Goal: Download file/media

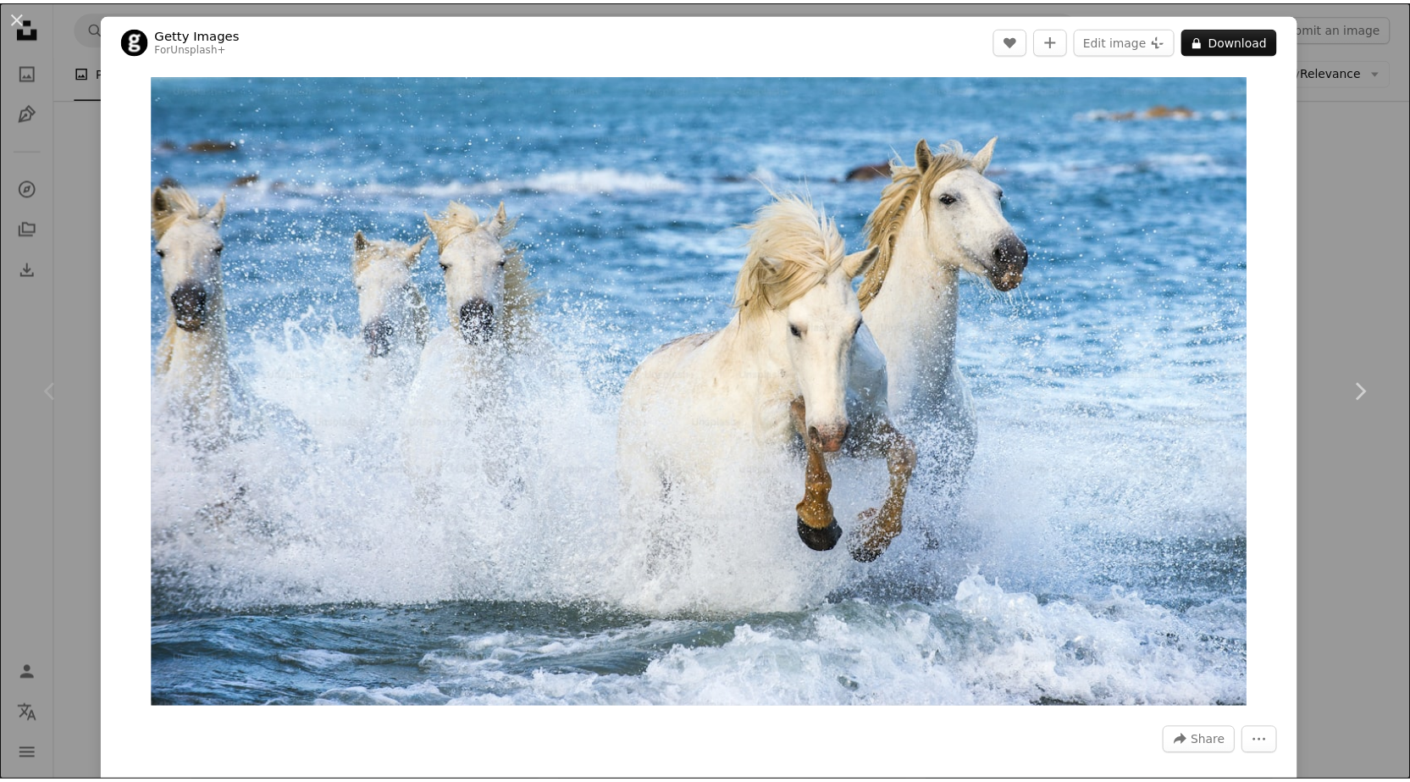
scroll to position [14569, 0]
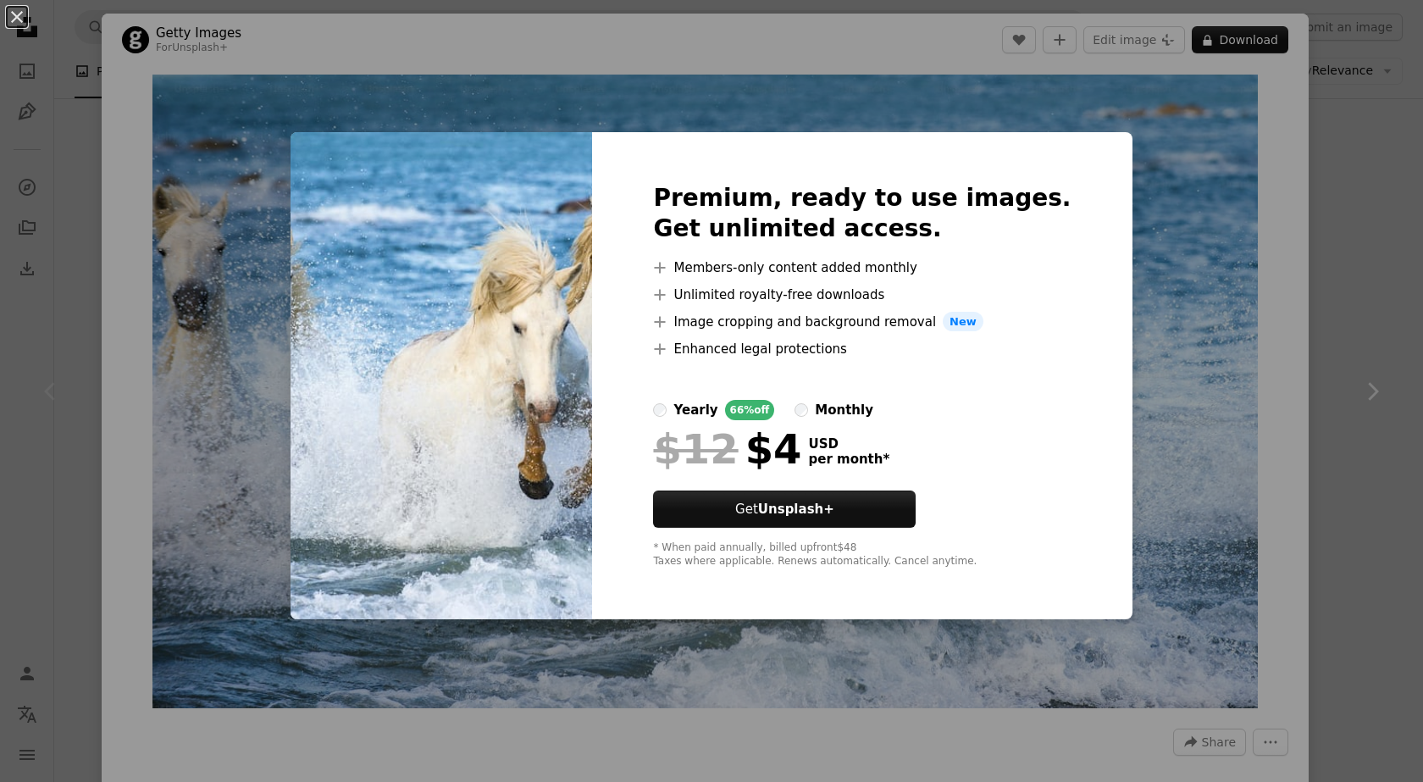
click at [1342, 300] on div "An X shape Premium, ready to use images. Get unlimited access. A plus sign Memb…" at bounding box center [711, 391] width 1423 height 782
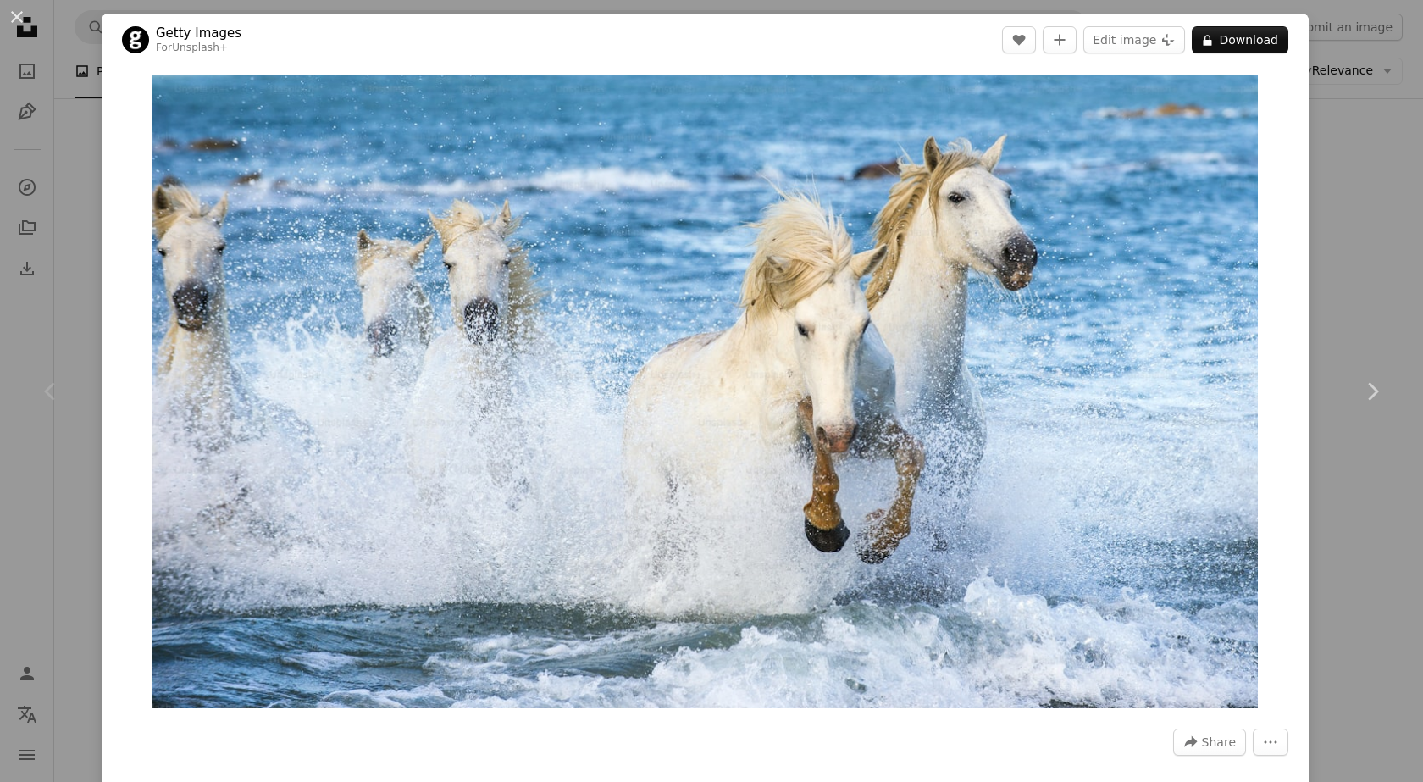
click at [1343, 296] on div "An X shape Chevron left Chevron right Getty Images For Unsplash+ A heart A plus…" at bounding box center [711, 391] width 1423 height 782
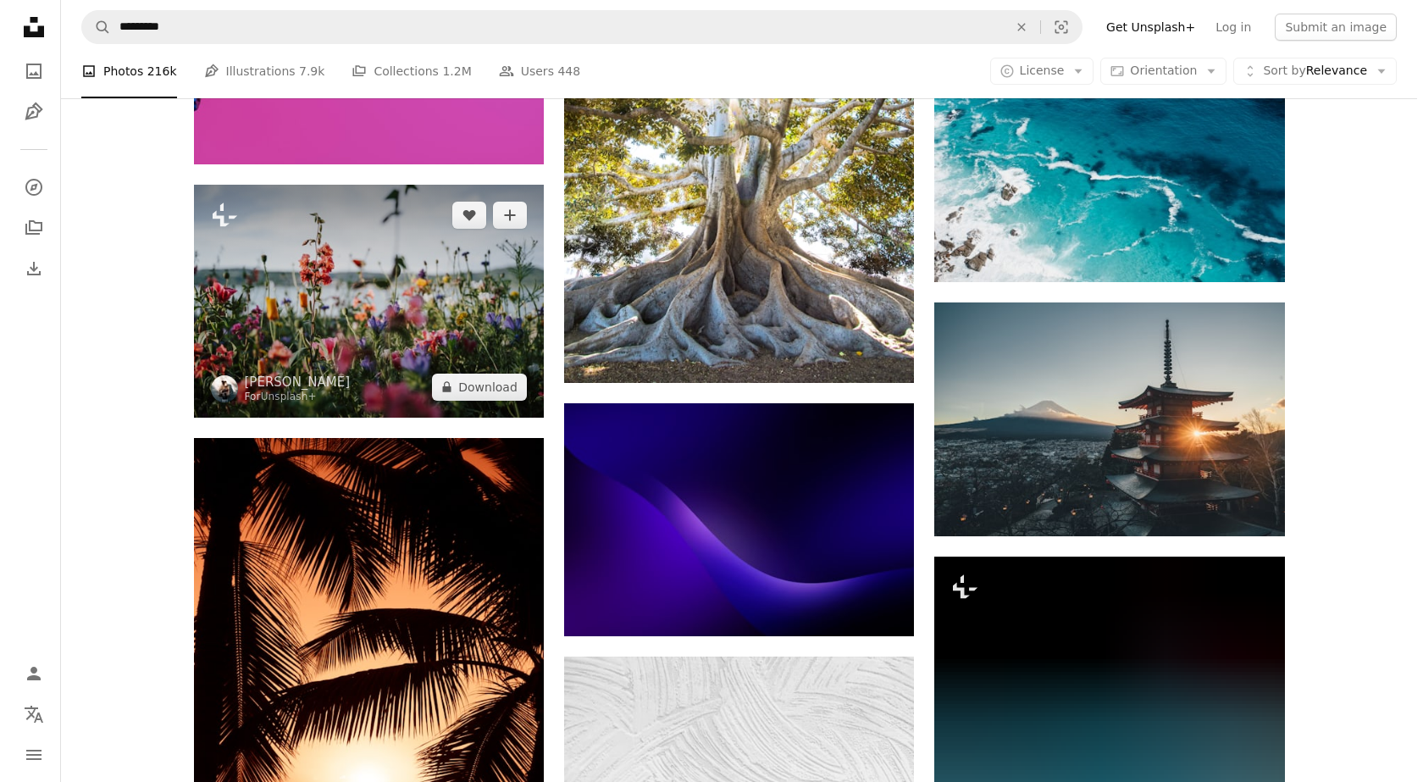
scroll to position [22446, 0]
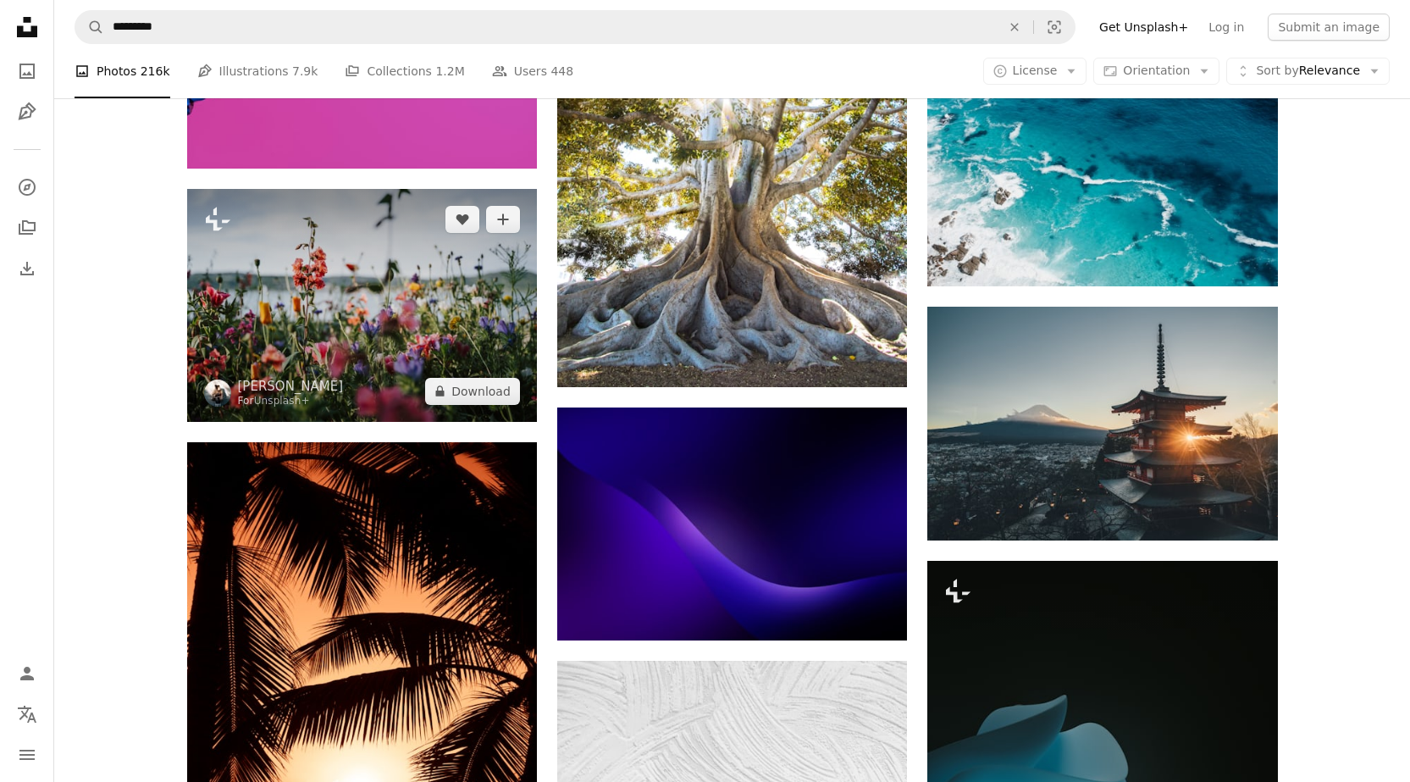
click at [325, 296] on img at bounding box center [362, 305] width 350 height 233
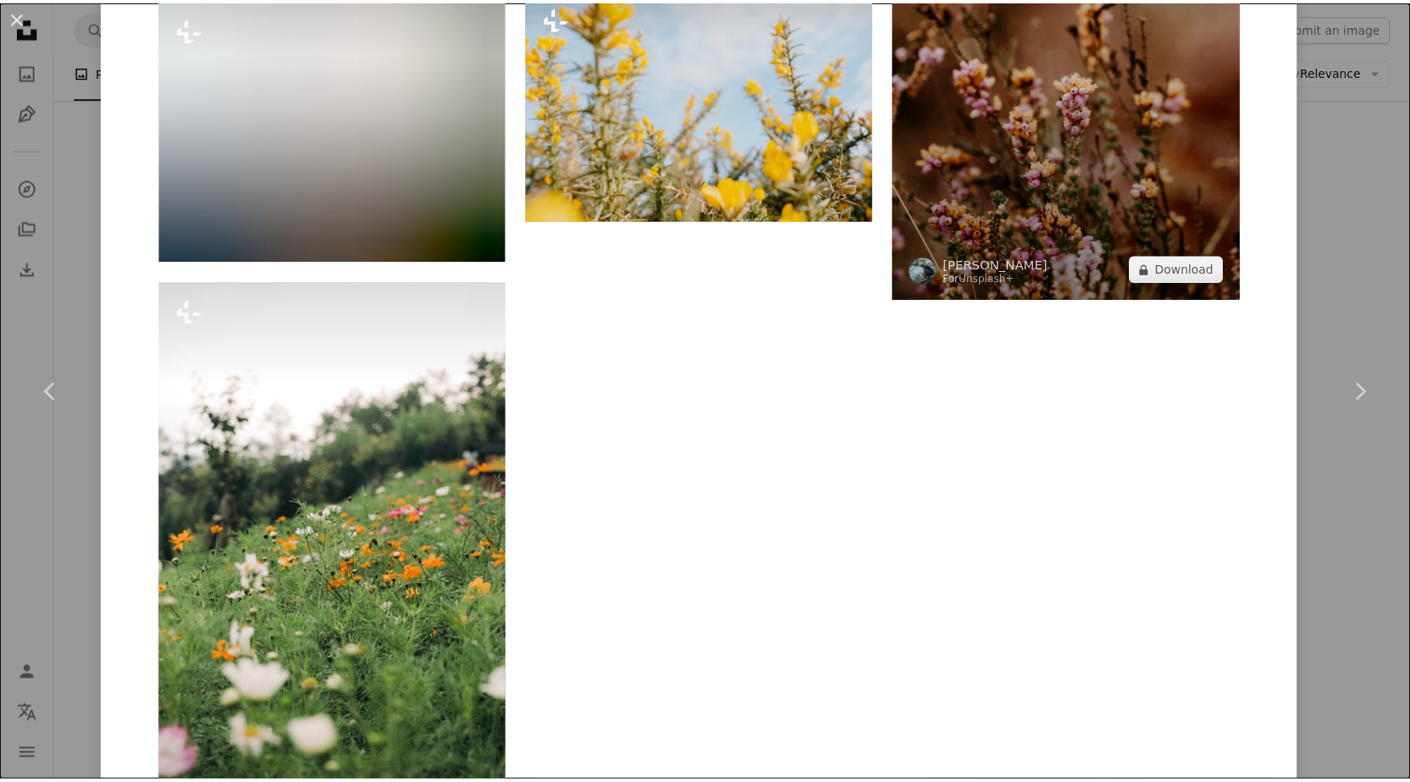
scroll to position [5929, 0]
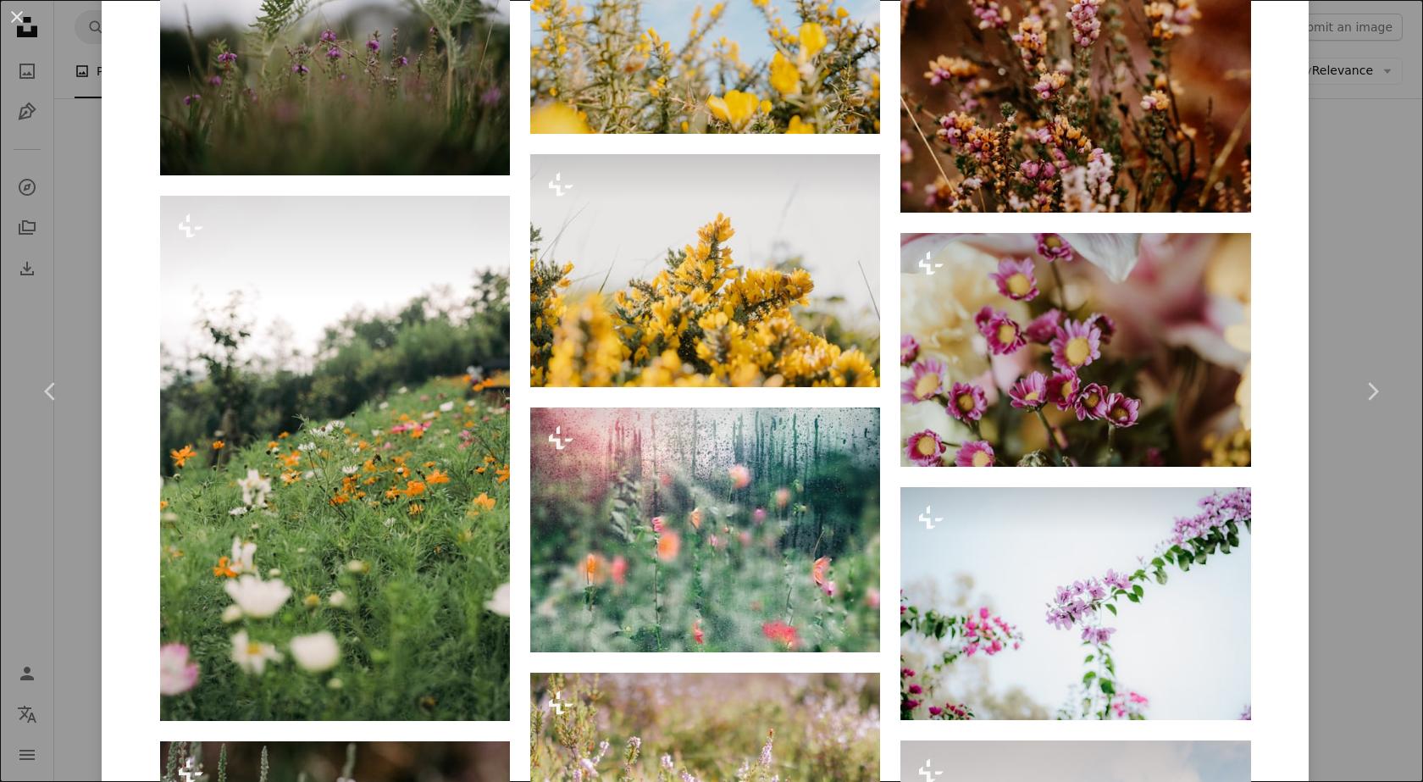
click at [1323, 524] on div "An X shape Chevron left Chevron right [PERSON_NAME] For Unsplash+ A heart A plu…" at bounding box center [711, 391] width 1423 height 782
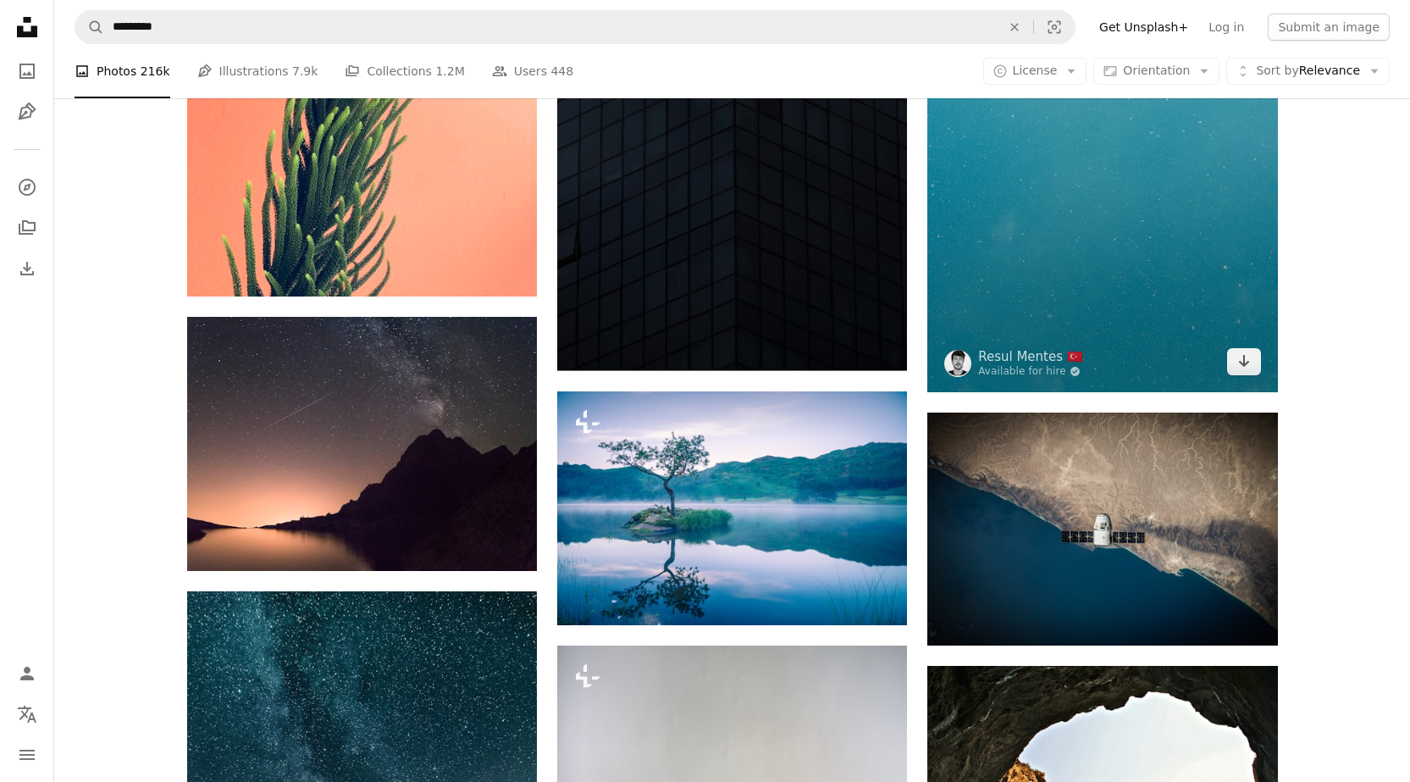
scroll to position [32187, 0]
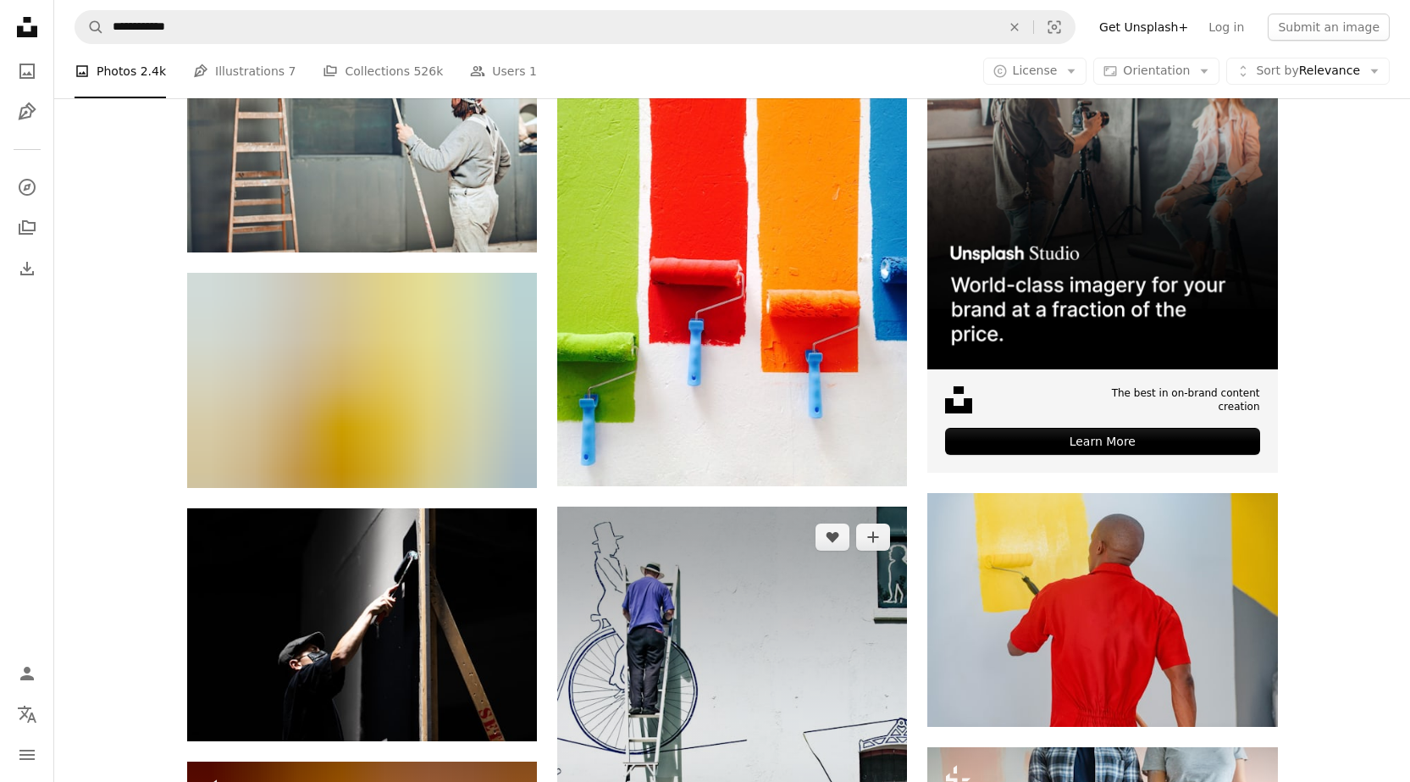
scroll to position [508, 0]
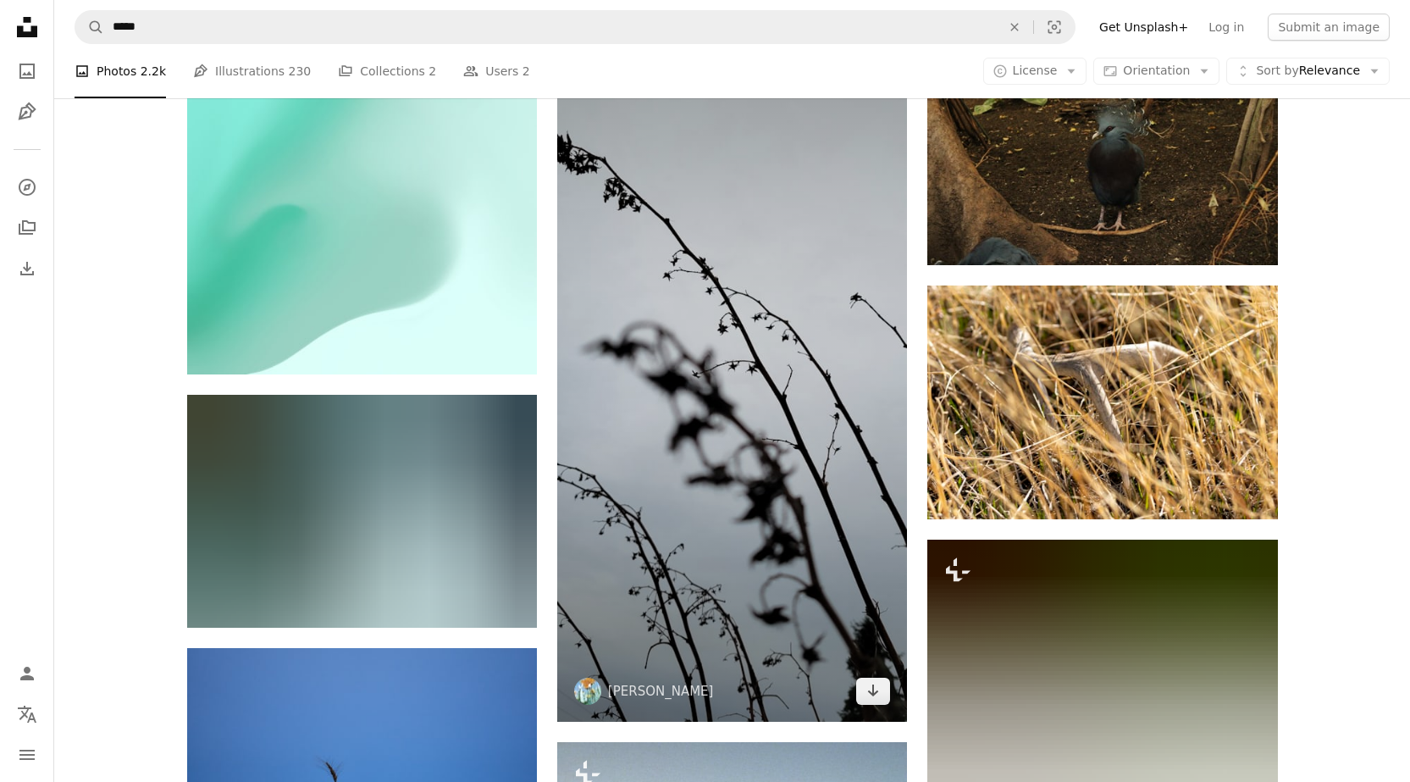
scroll to position [12968, 0]
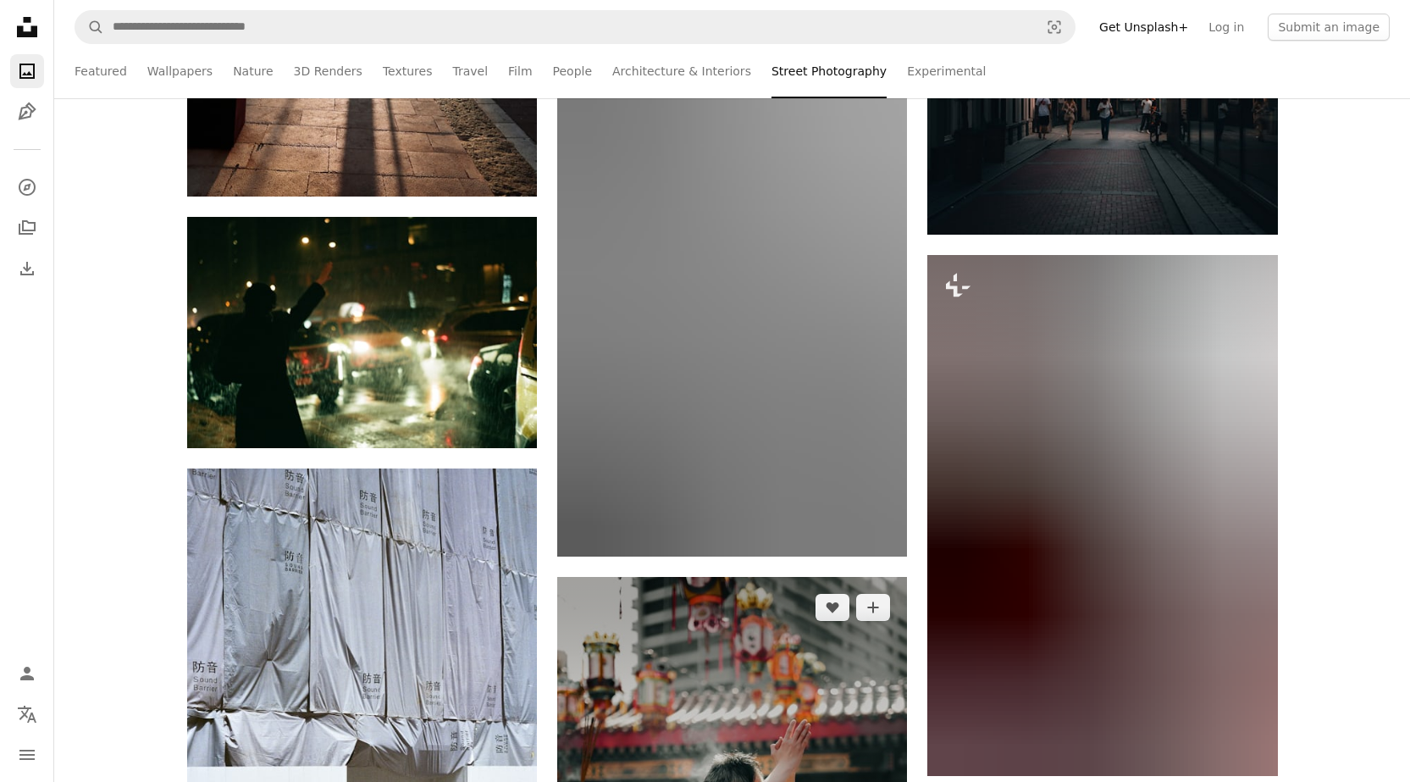
scroll to position [9148, 0]
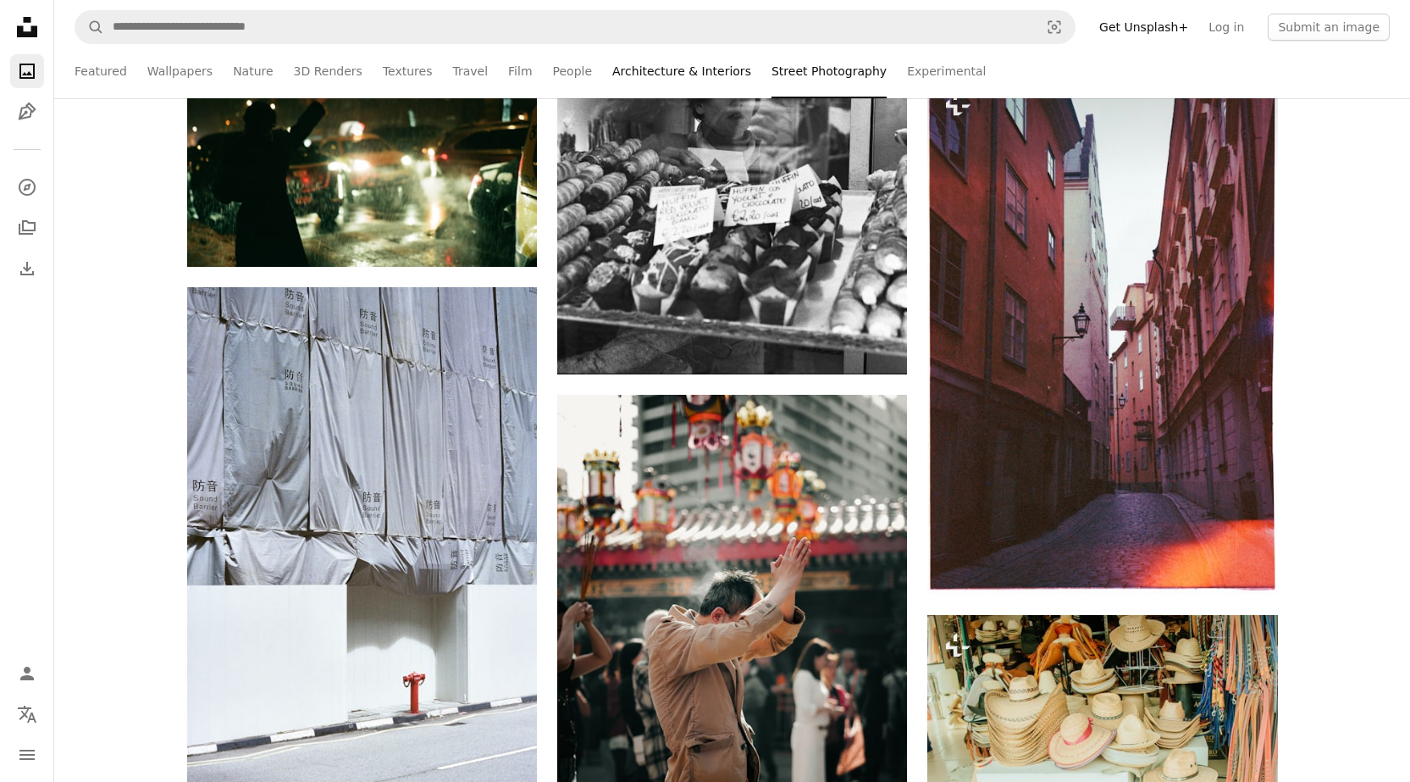
click at [627, 71] on link "Architecture & Interiors" at bounding box center [681, 71] width 139 height 54
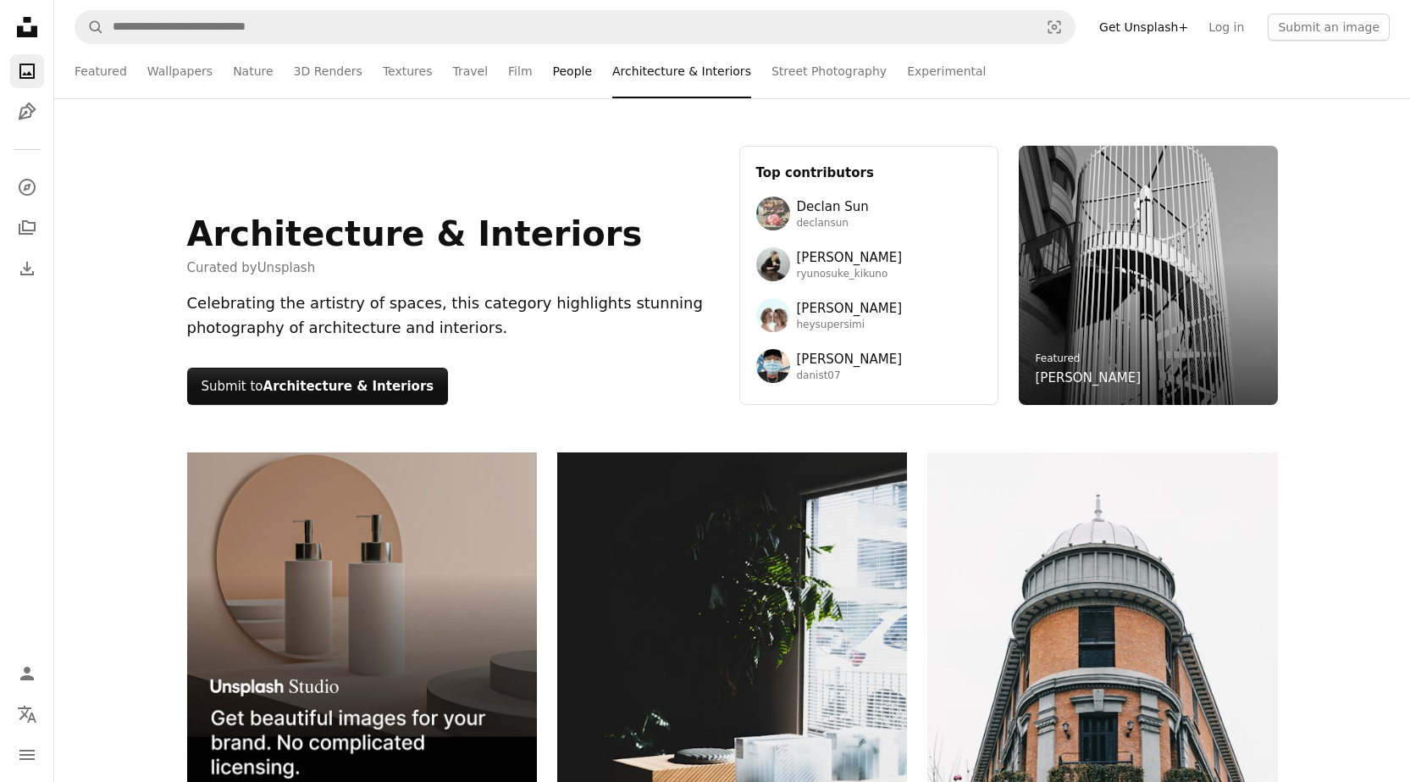
click at [553, 69] on link "People" at bounding box center [573, 71] width 40 height 54
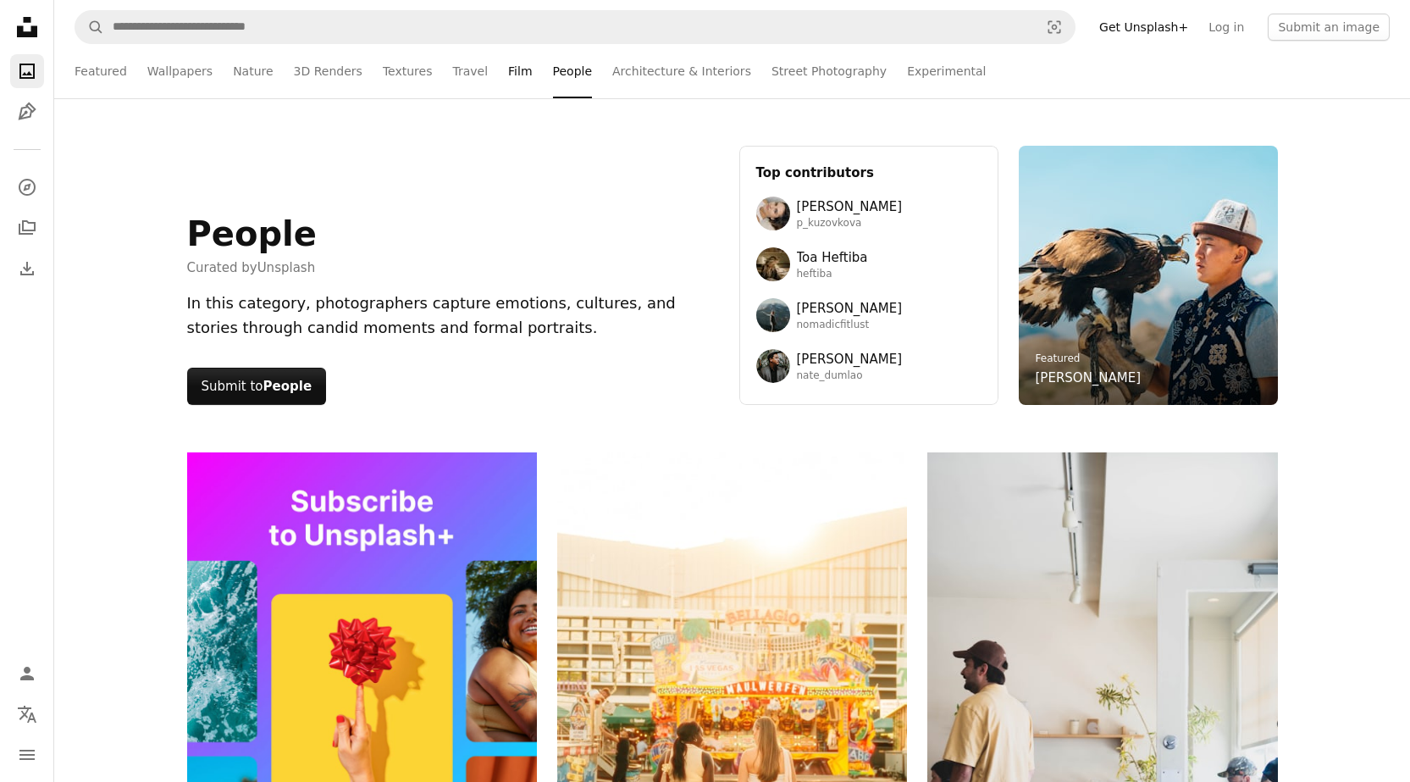
click at [508, 67] on link "Film" at bounding box center [520, 71] width 24 height 54
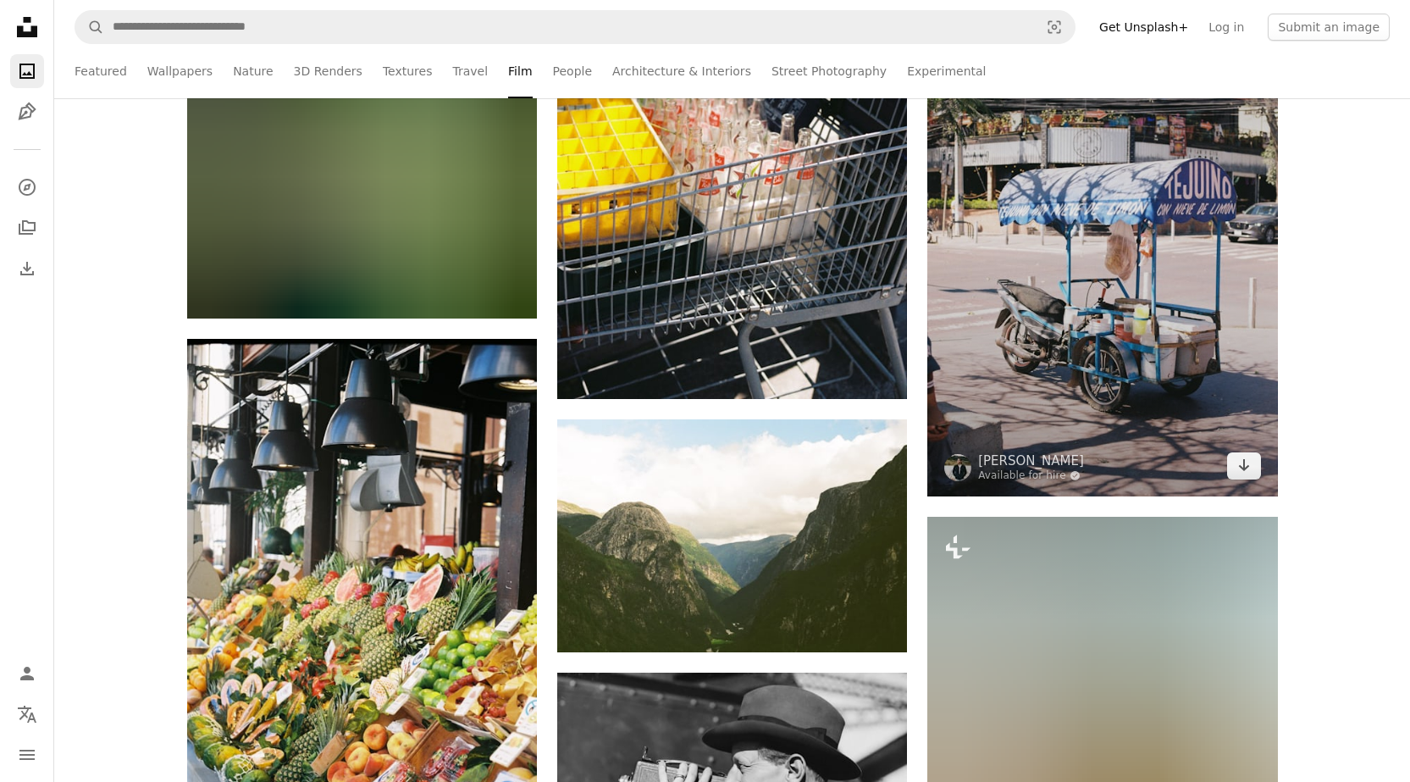
scroll to position [2118, 0]
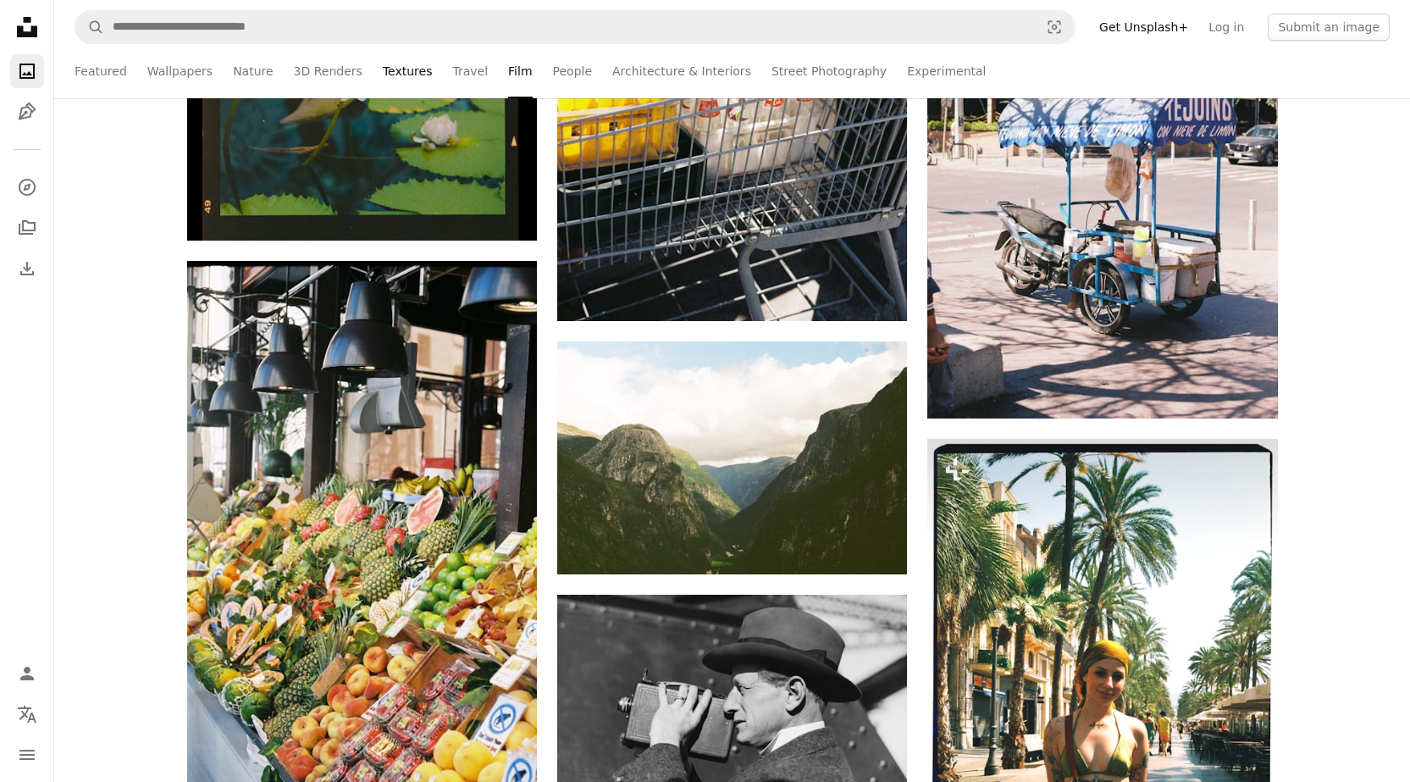
click at [385, 77] on link "Textures" at bounding box center [408, 71] width 50 height 54
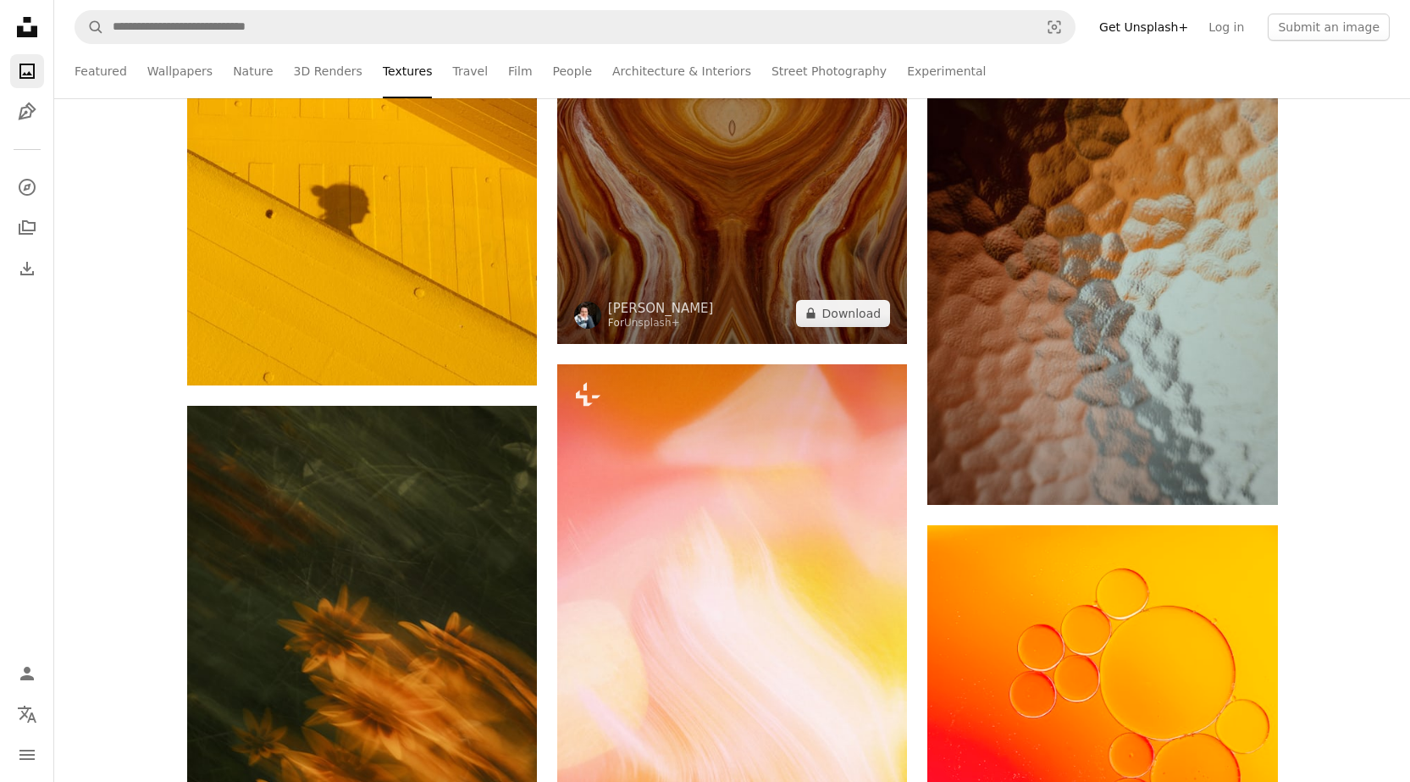
scroll to position [4150, 0]
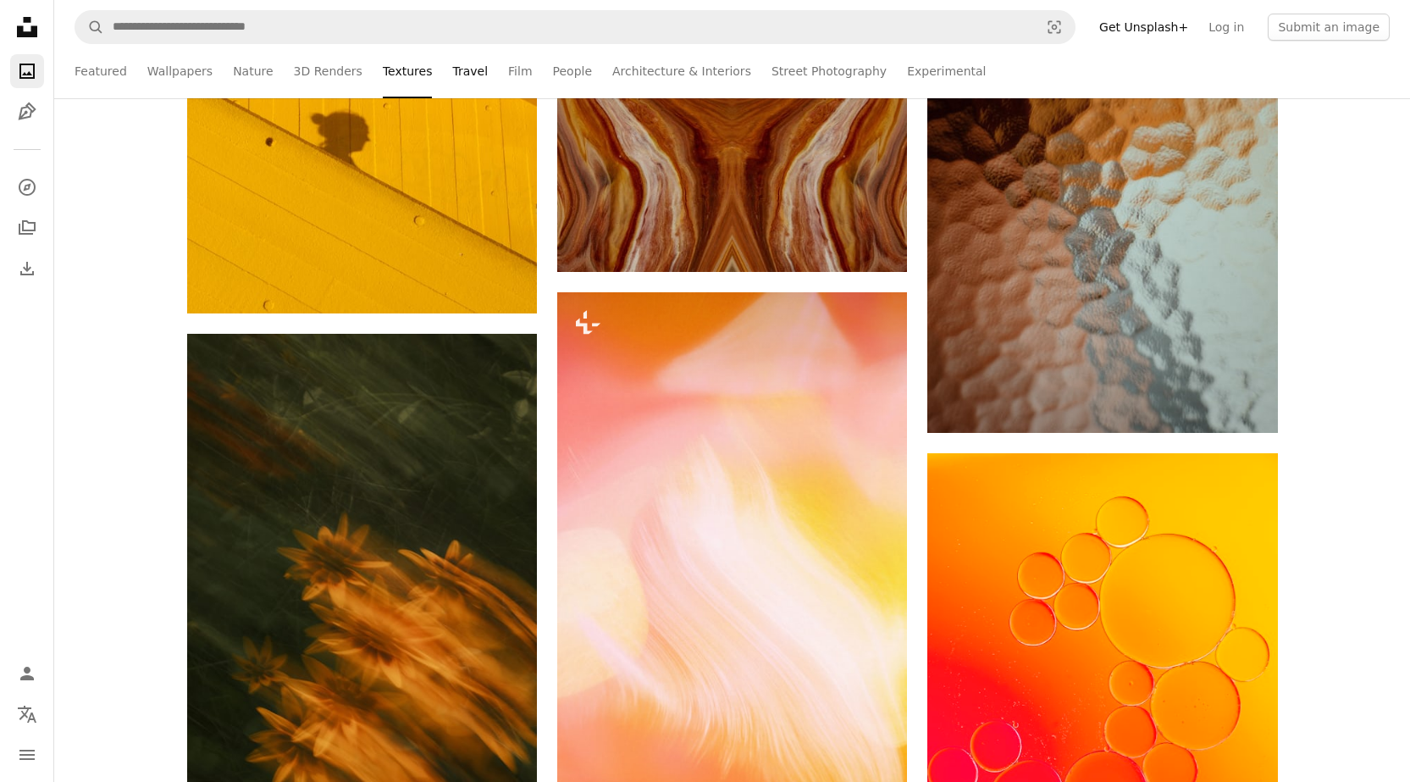
click at [452, 71] on link "Travel" at bounding box center [470, 71] width 36 height 54
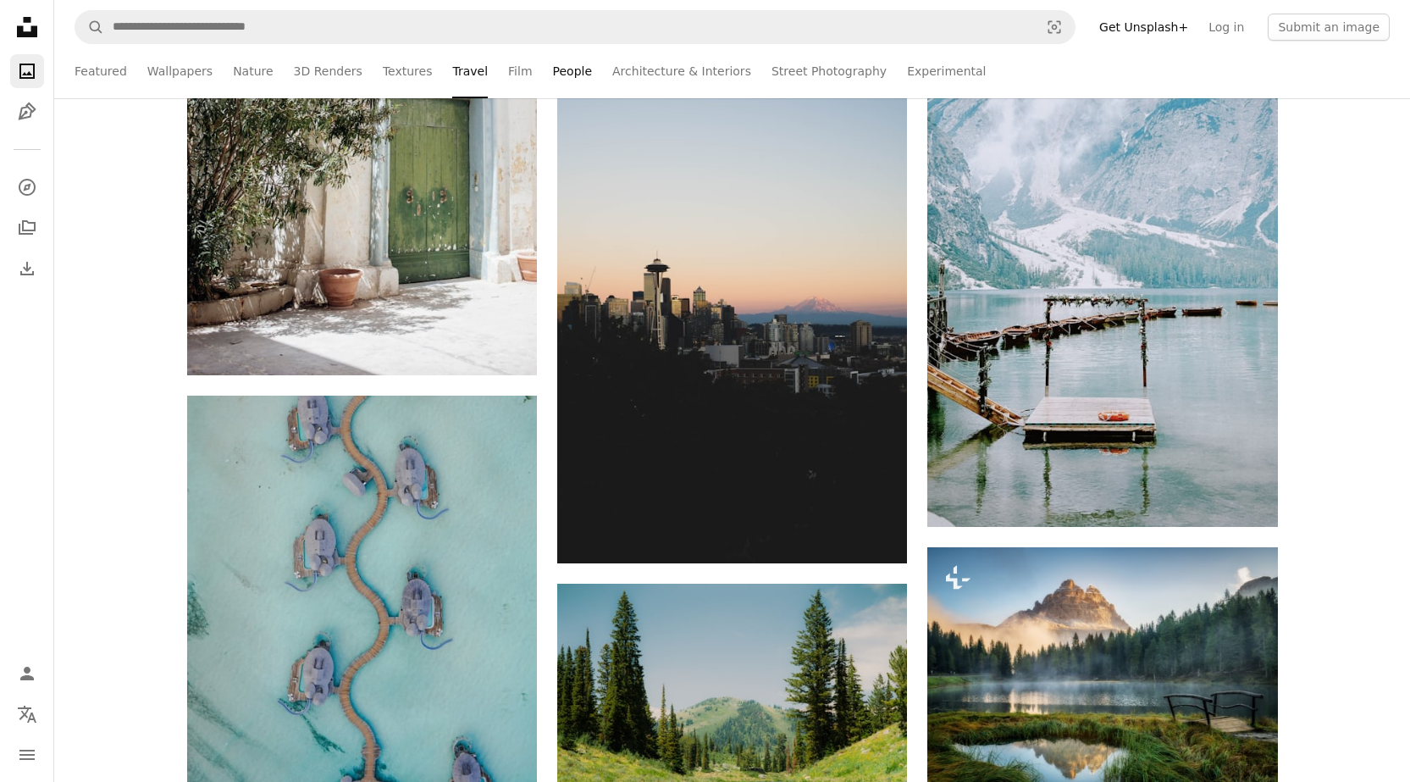
scroll to position [12112, 0]
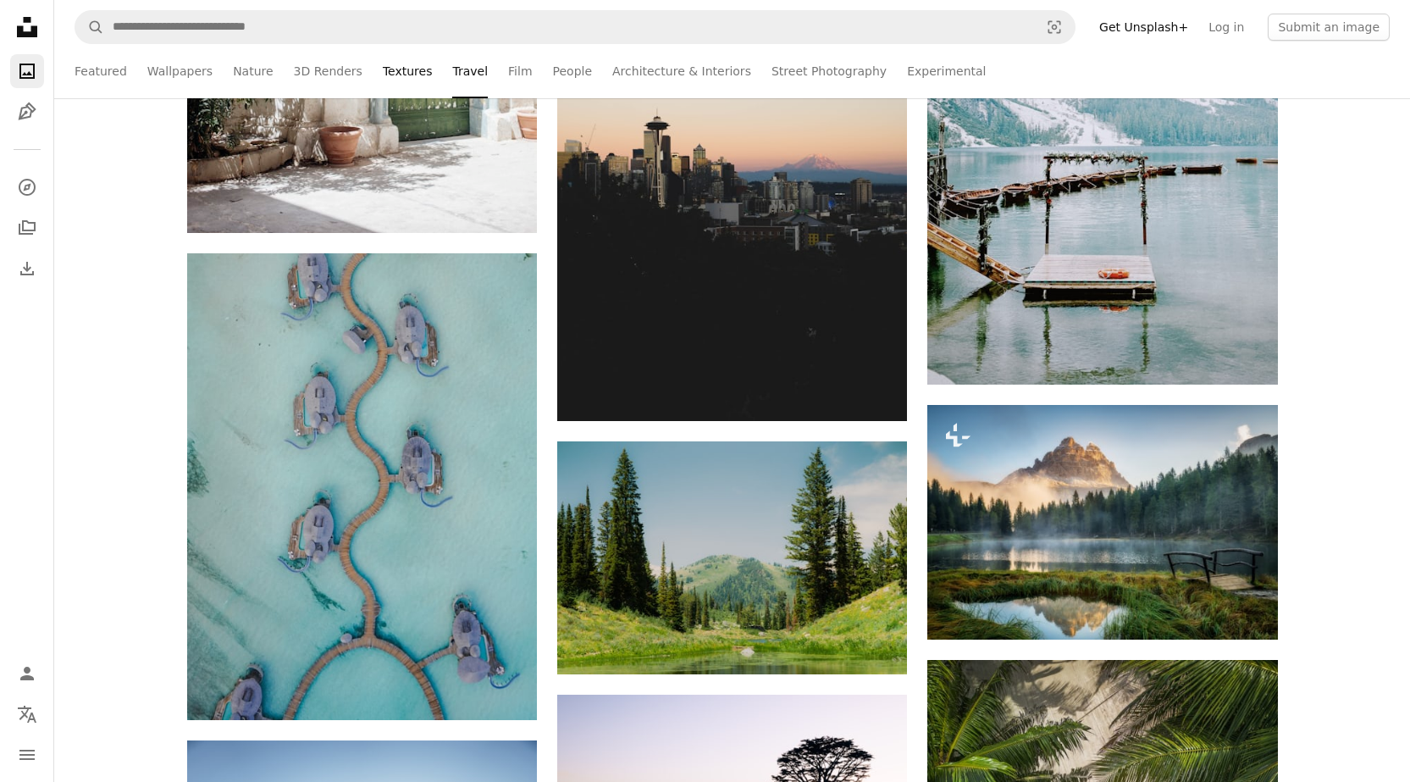
click at [384, 68] on link "Textures" at bounding box center [408, 71] width 50 height 54
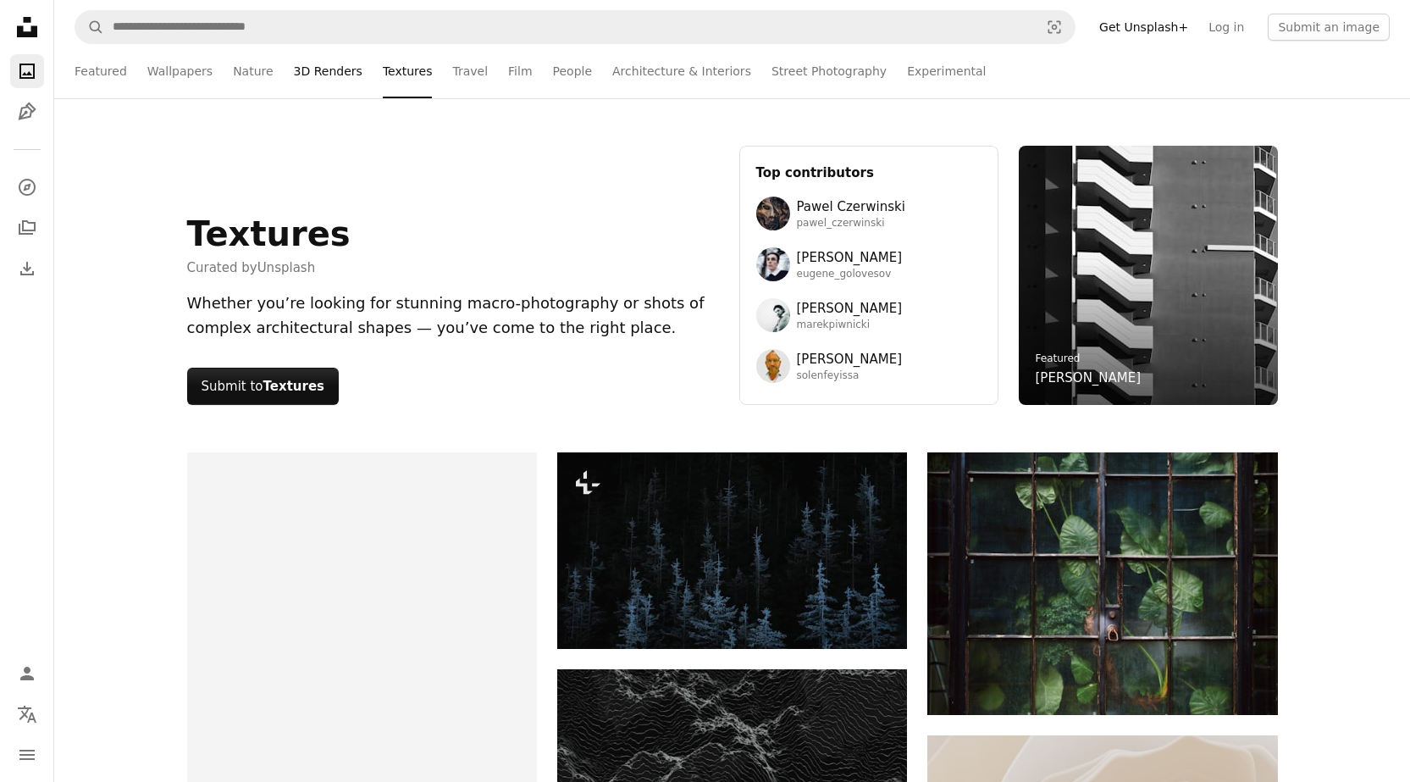
click at [306, 75] on link "3D Renders" at bounding box center [328, 71] width 69 height 54
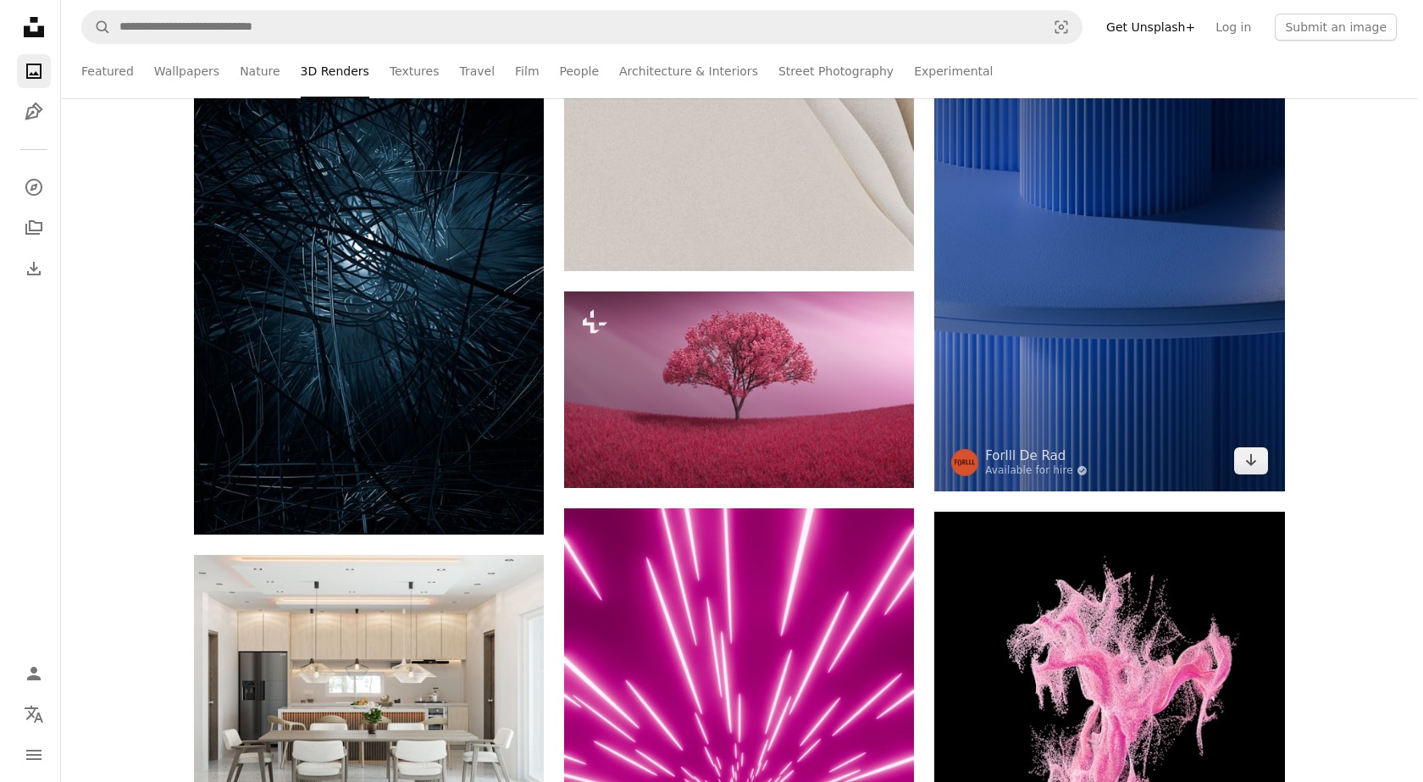
scroll to position [4828, 0]
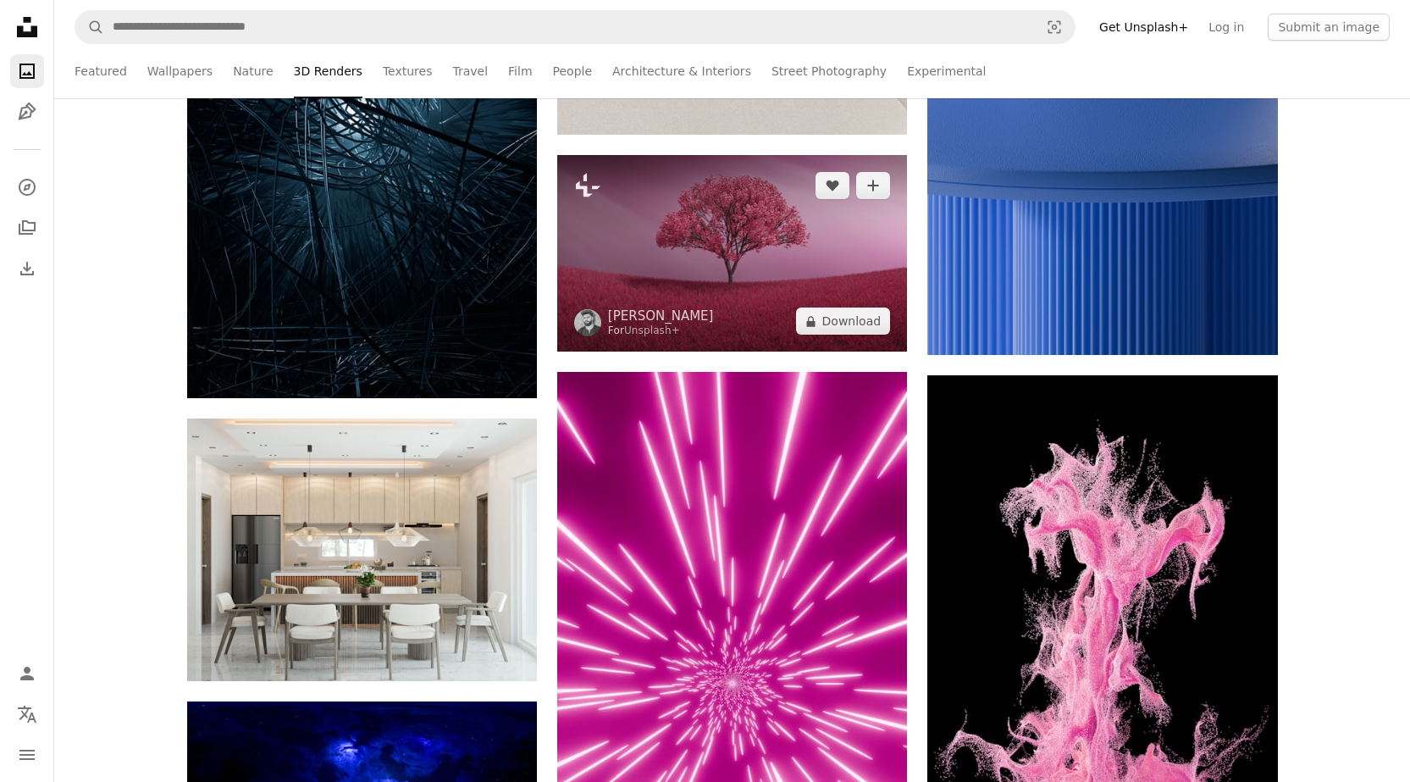
click at [775, 274] on img at bounding box center [732, 253] width 350 height 197
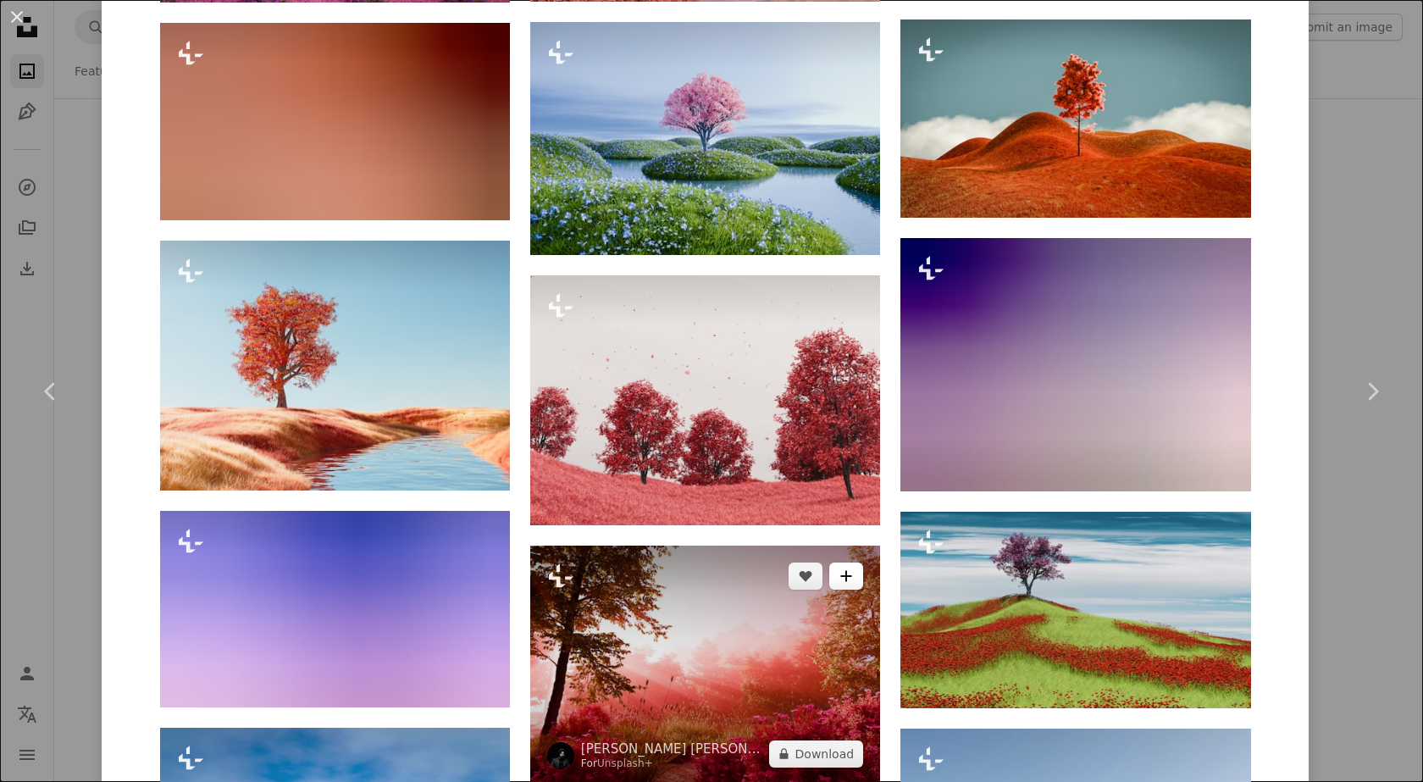
scroll to position [2372, 0]
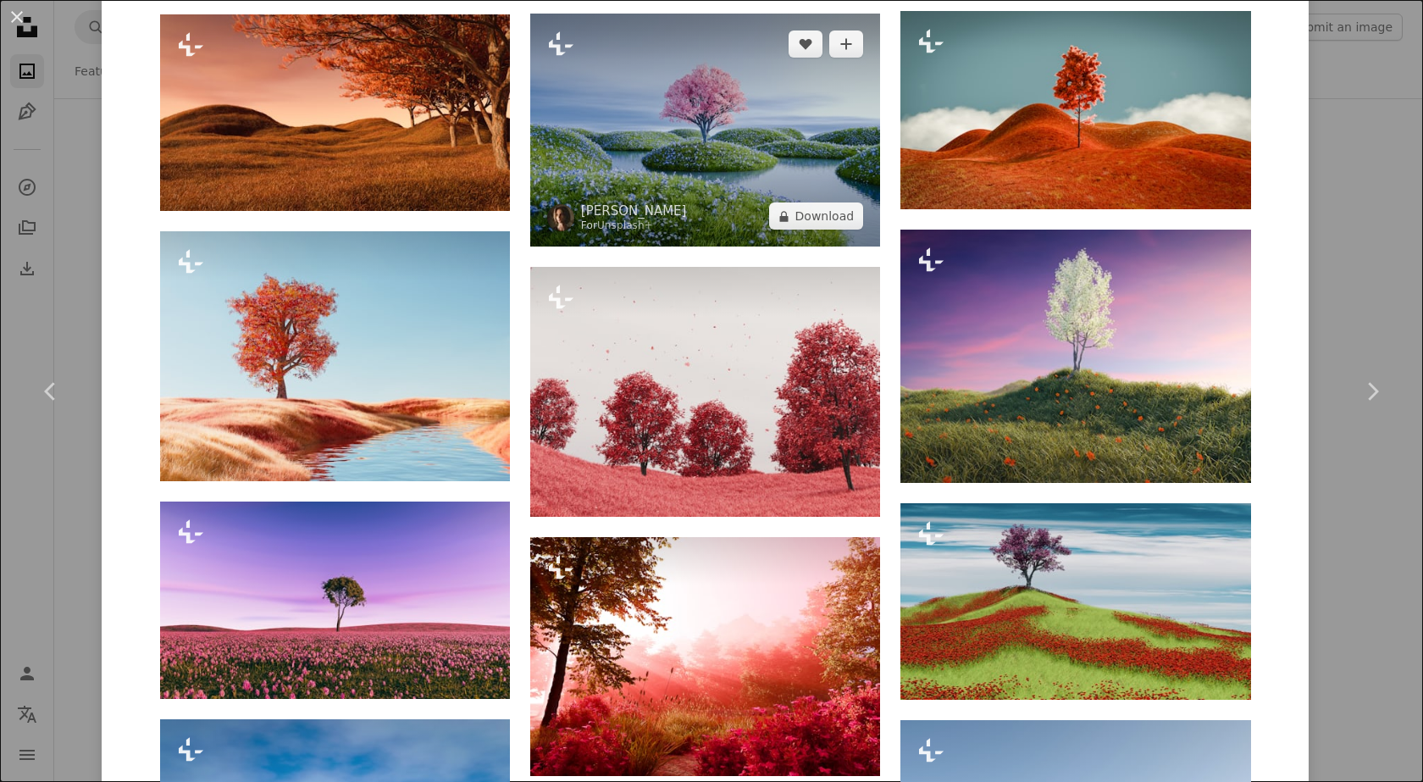
click at [684, 123] on img at bounding box center [705, 130] width 350 height 233
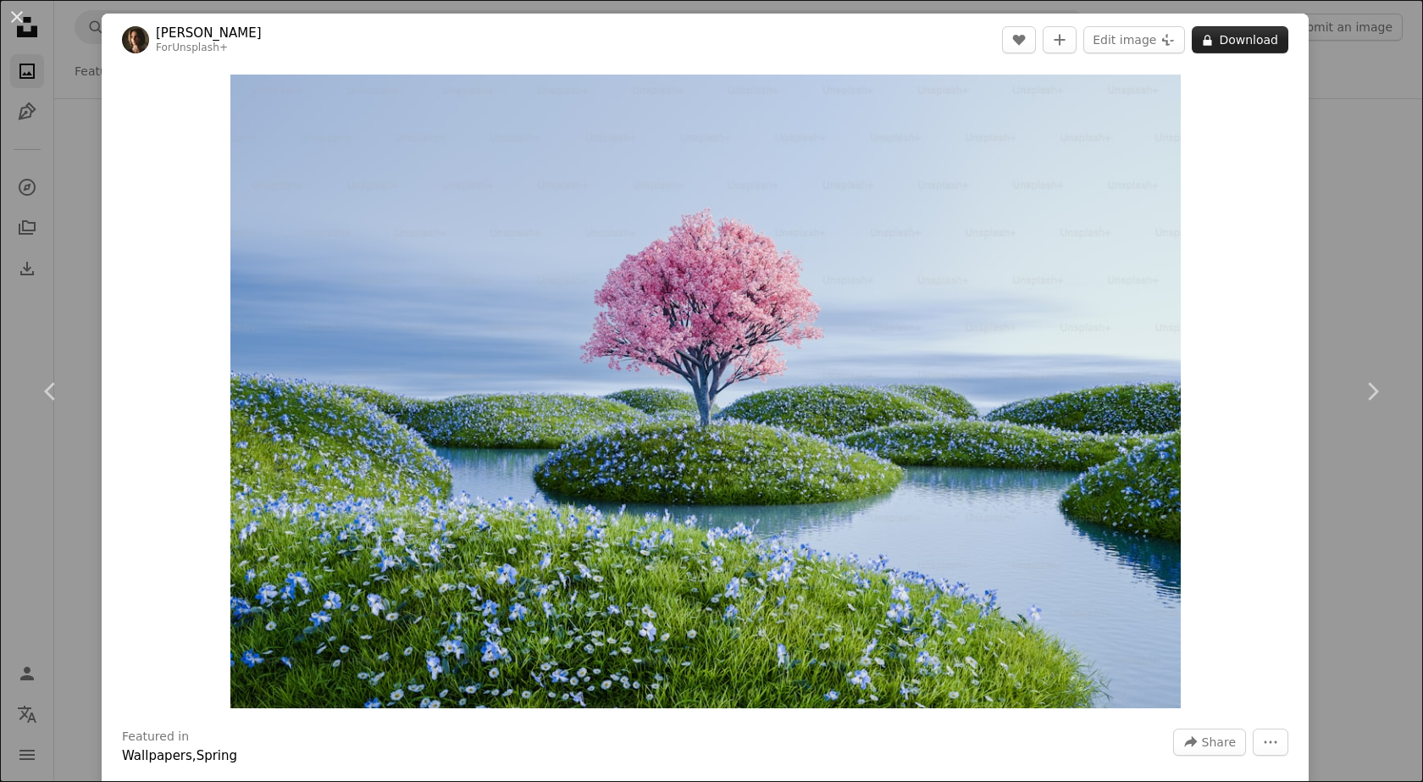
click at [1219, 36] on button "A lock Download" at bounding box center [1240, 39] width 97 height 27
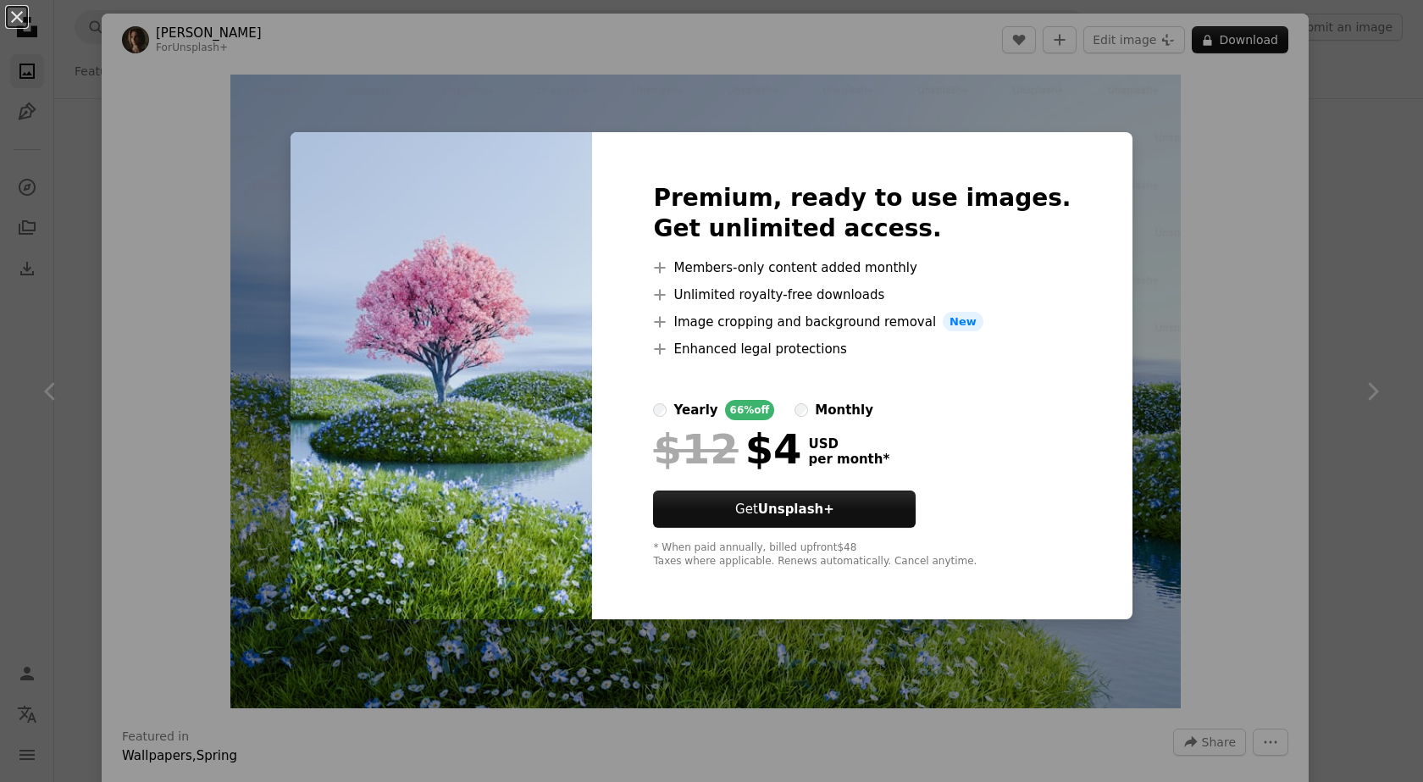
click at [1366, 289] on div "An X shape Premium, ready to use images. Get unlimited access. A plus sign Memb…" at bounding box center [711, 391] width 1423 height 782
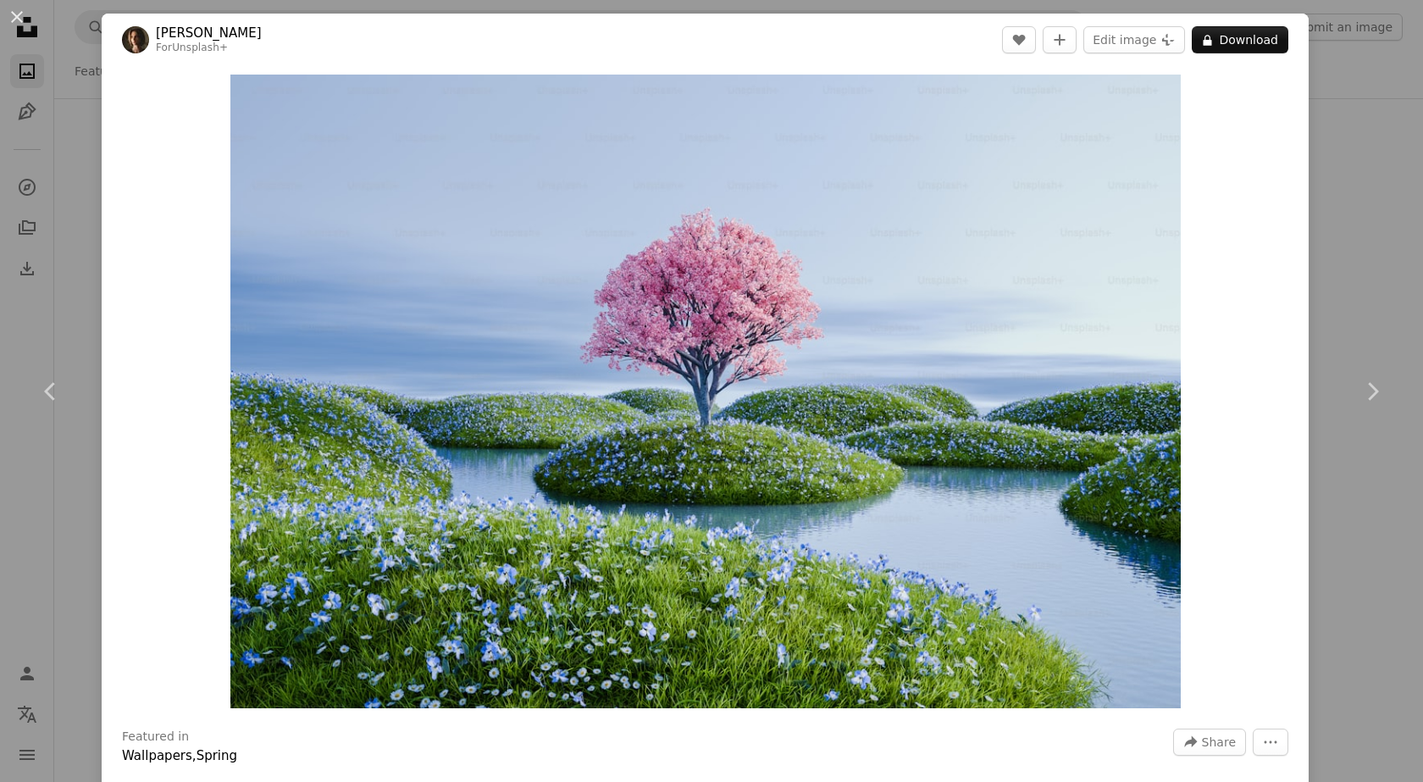
click at [1322, 305] on div "An X shape Chevron left Chevron right [PERSON_NAME] For Unsplash+ A heart A plu…" at bounding box center [711, 391] width 1423 height 782
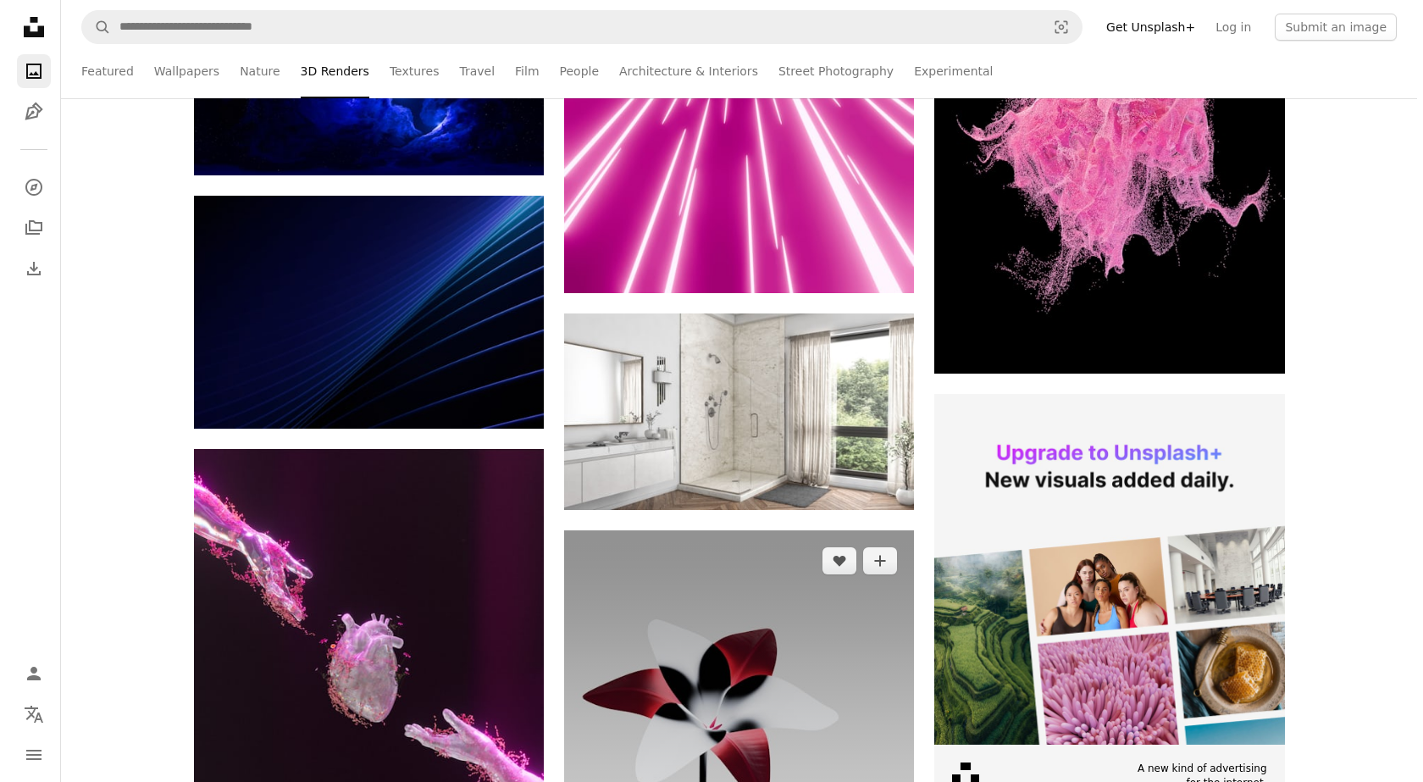
scroll to position [5675, 0]
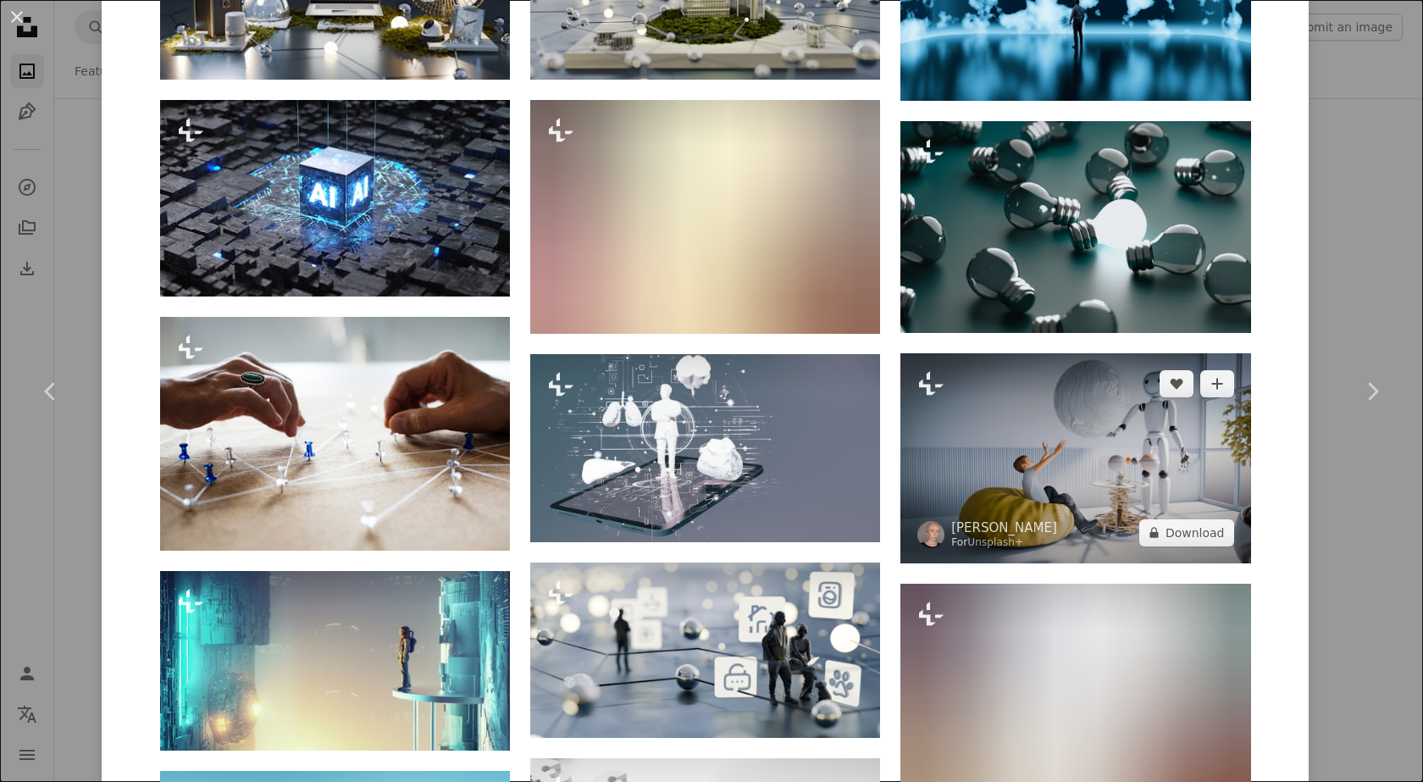
scroll to position [1694, 0]
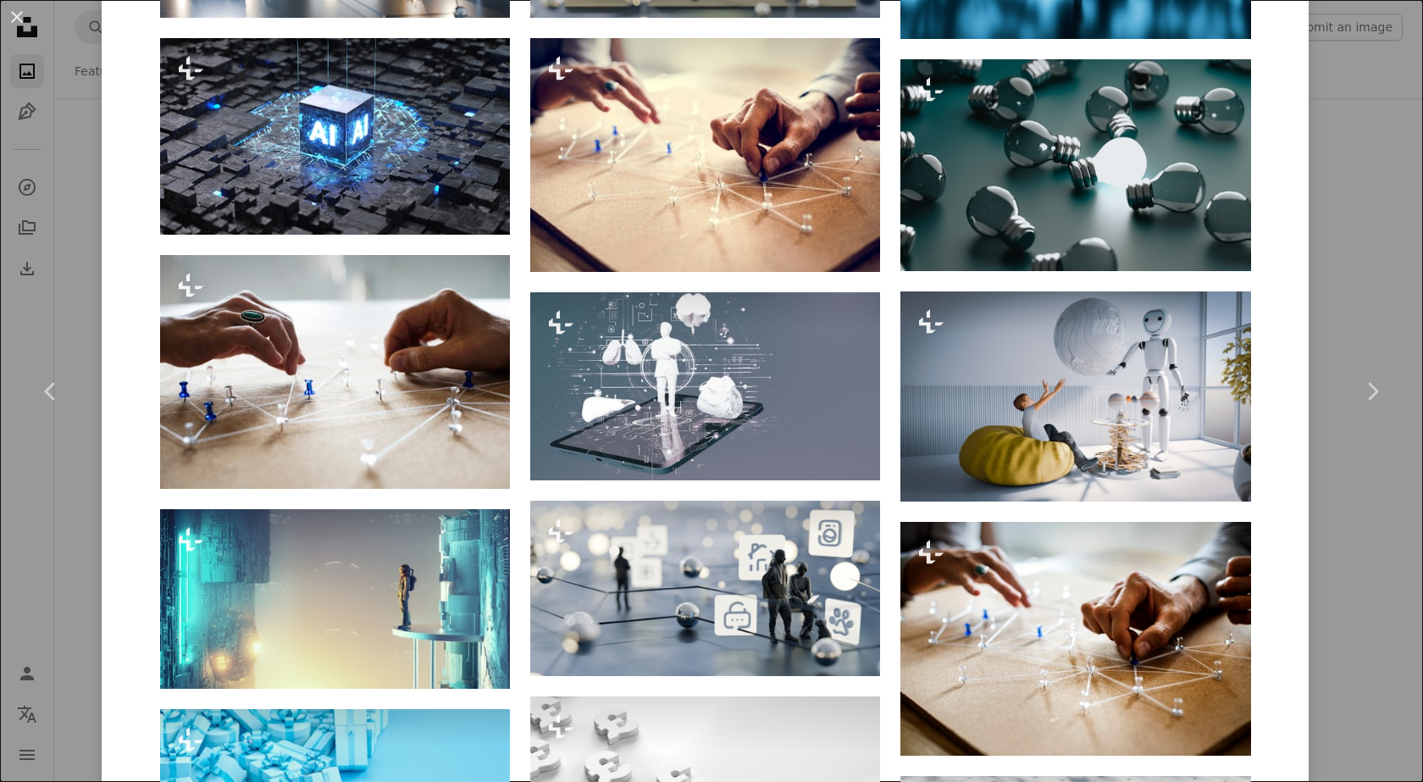
drag, startPoint x: 1317, startPoint y: 447, endPoint x: 1306, endPoint y: 446, distance: 11.0
click at [1321, 446] on link "Chevron right" at bounding box center [1372, 391] width 102 height 163
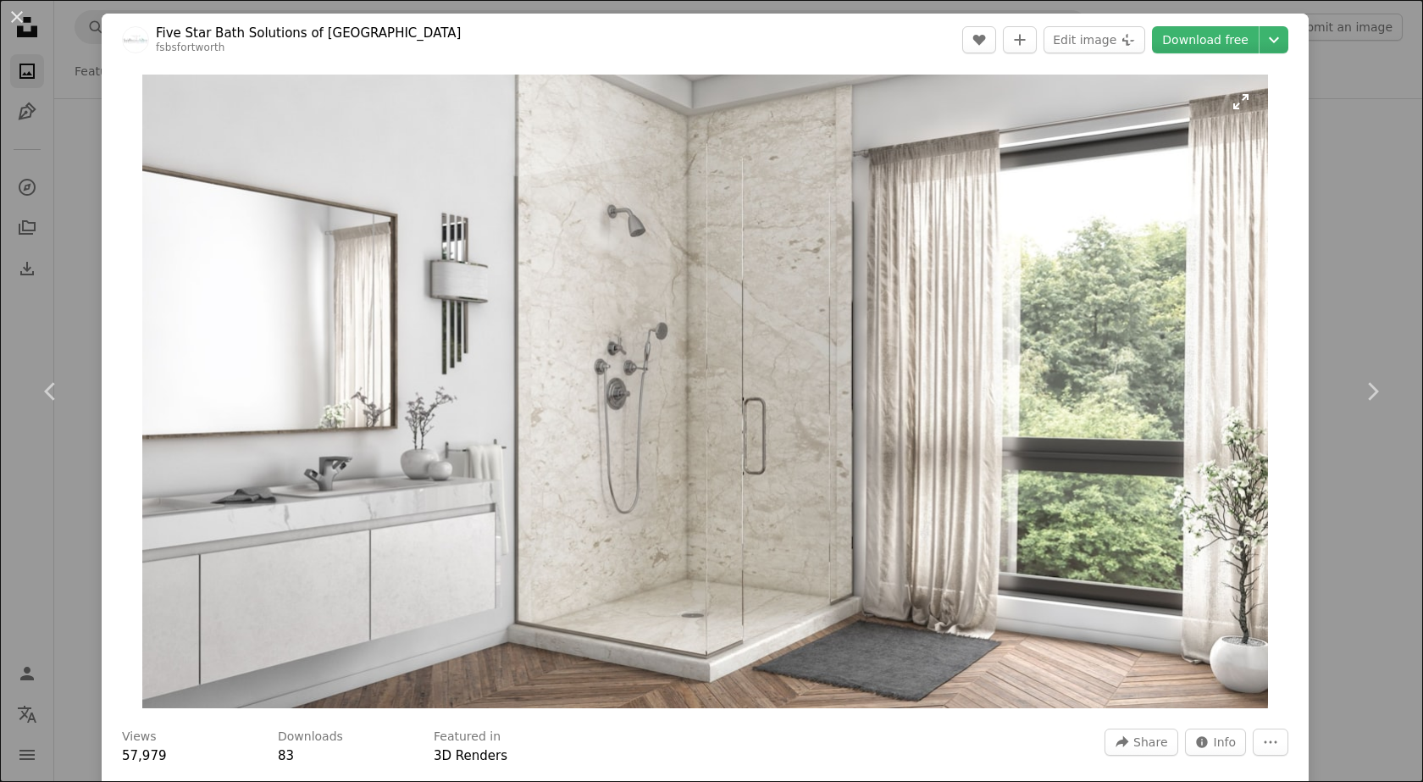
scroll to position [321, 0]
